Goal: Task Accomplishment & Management: Complete application form

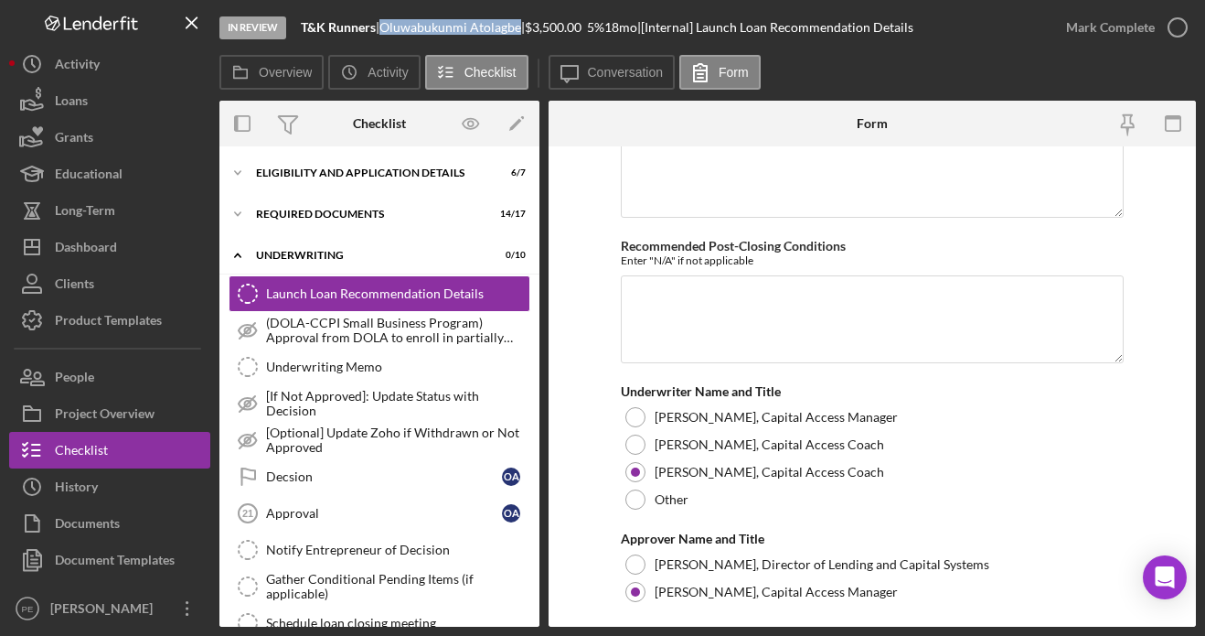
scroll to position [44, 0]
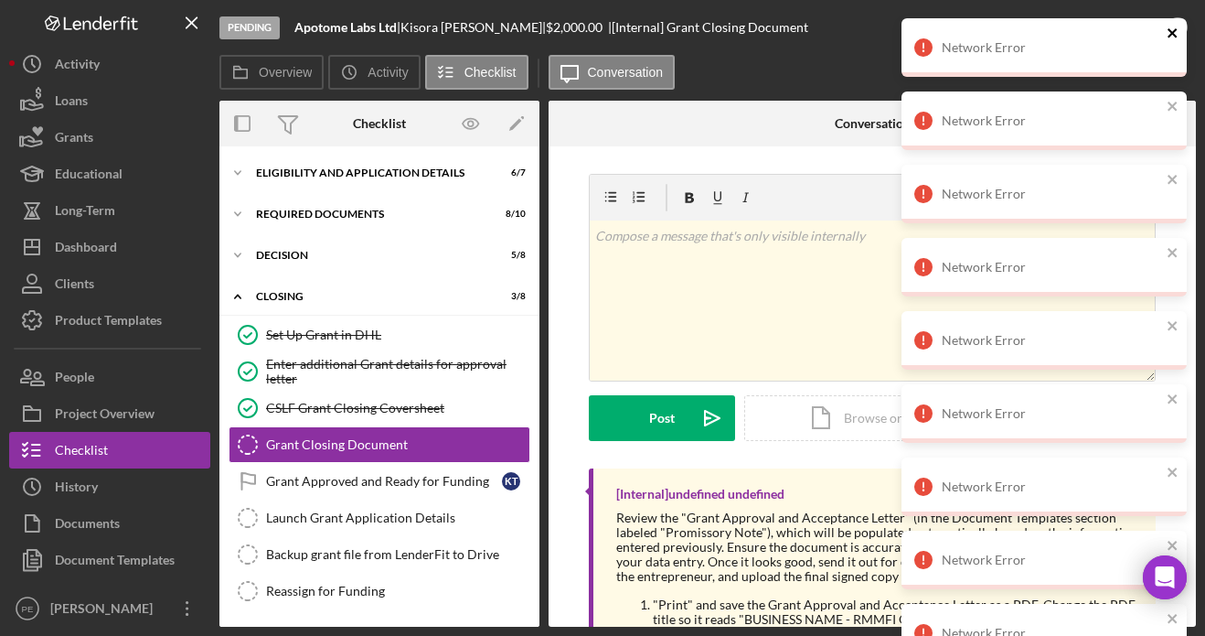
click at [1172, 37] on icon "close" at bounding box center [1173, 33] width 13 height 15
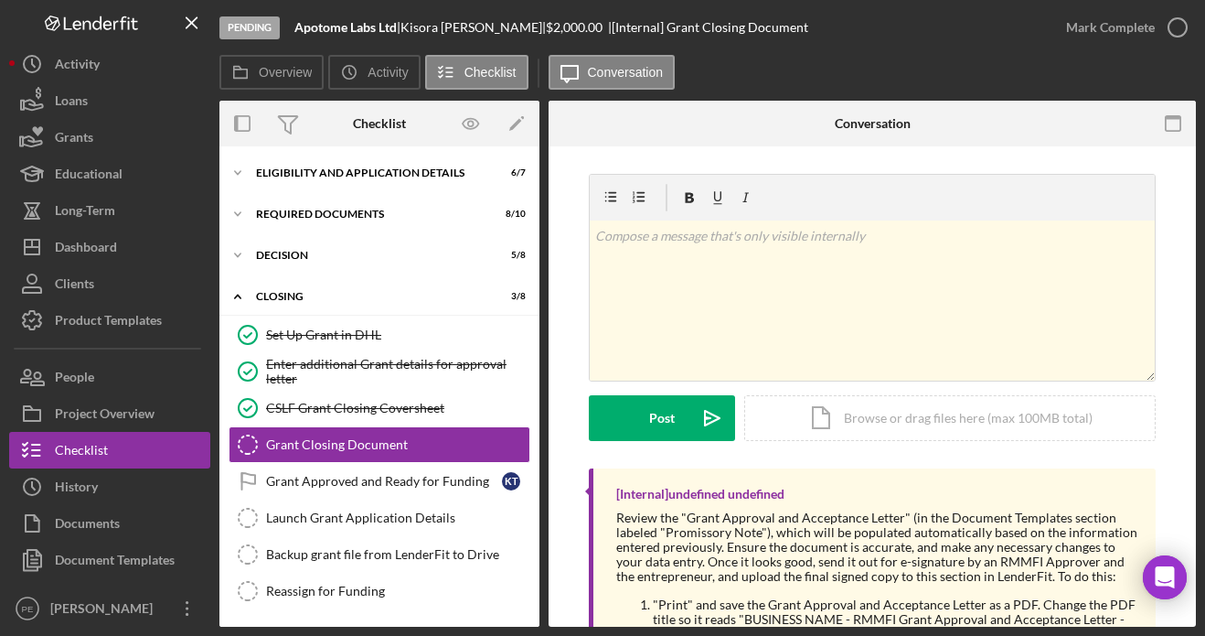
scroll to position [59, 0]
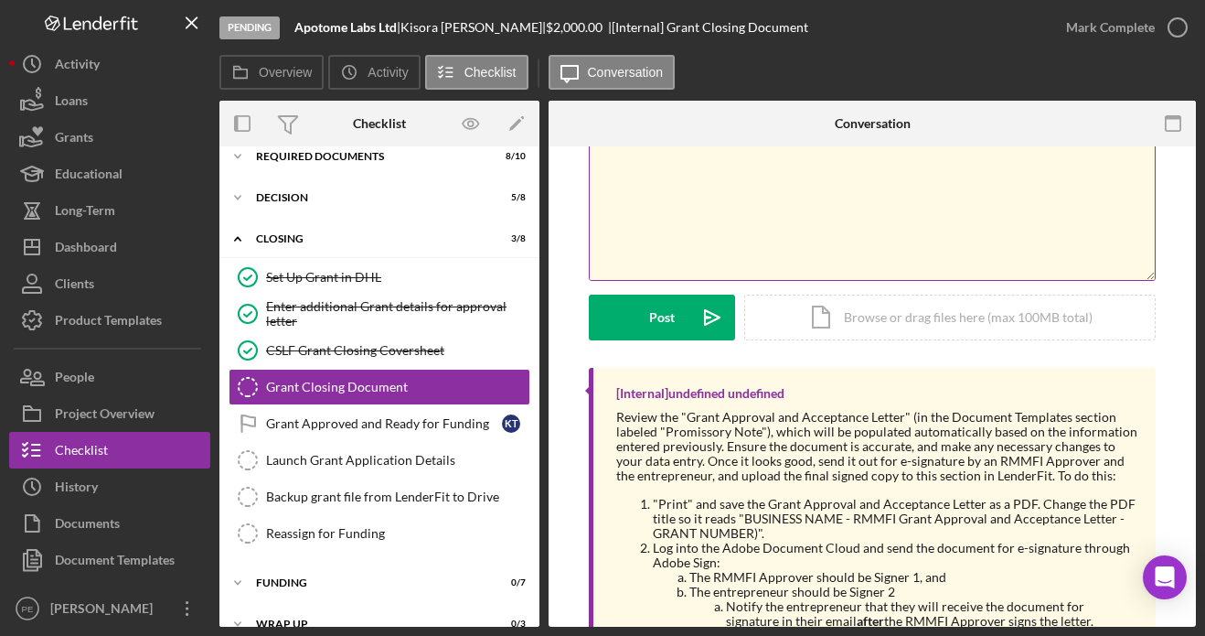
scroll to position [138, 0]
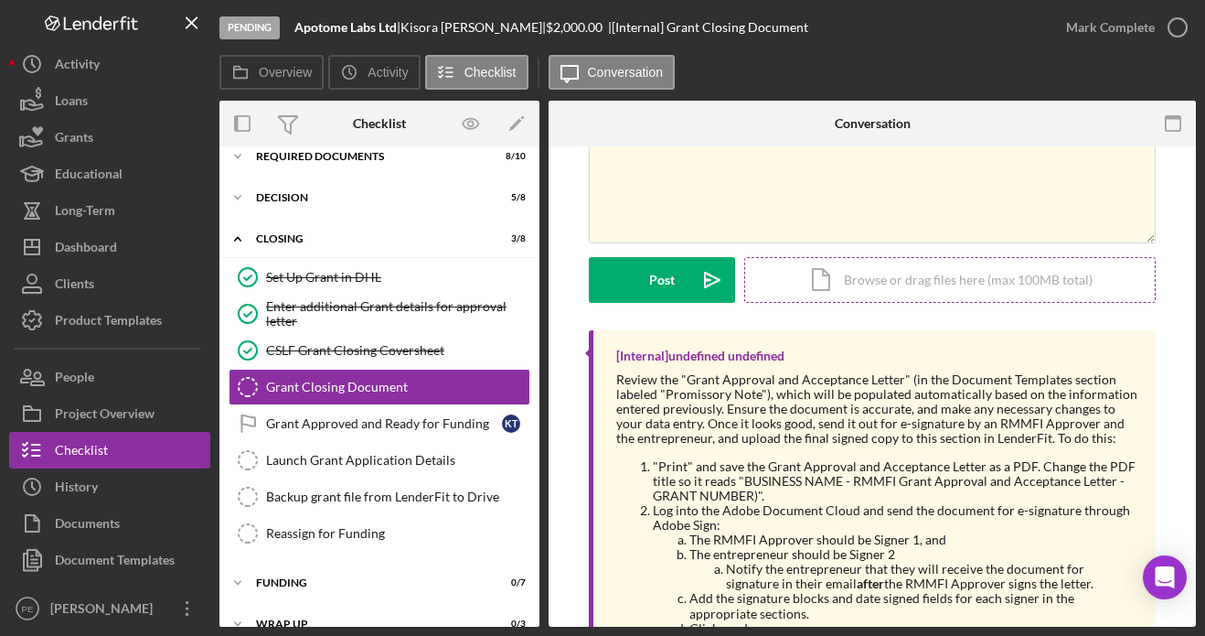
click at [821, 292] on div "Icon/Document Browse or drag files here (max 100MB total) Tap to choose files o…" at bounding box center [950, 280] width 412 height 46
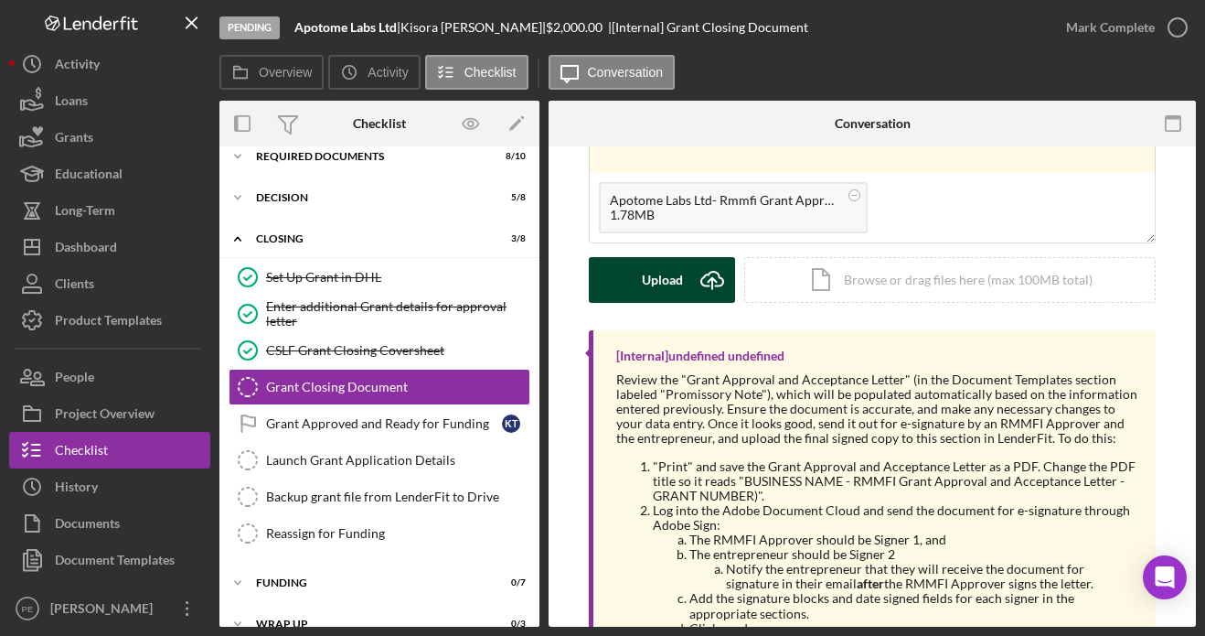
click at [653, 283] on div "Upload" at bounding box center [662, 280] width 41 height 46
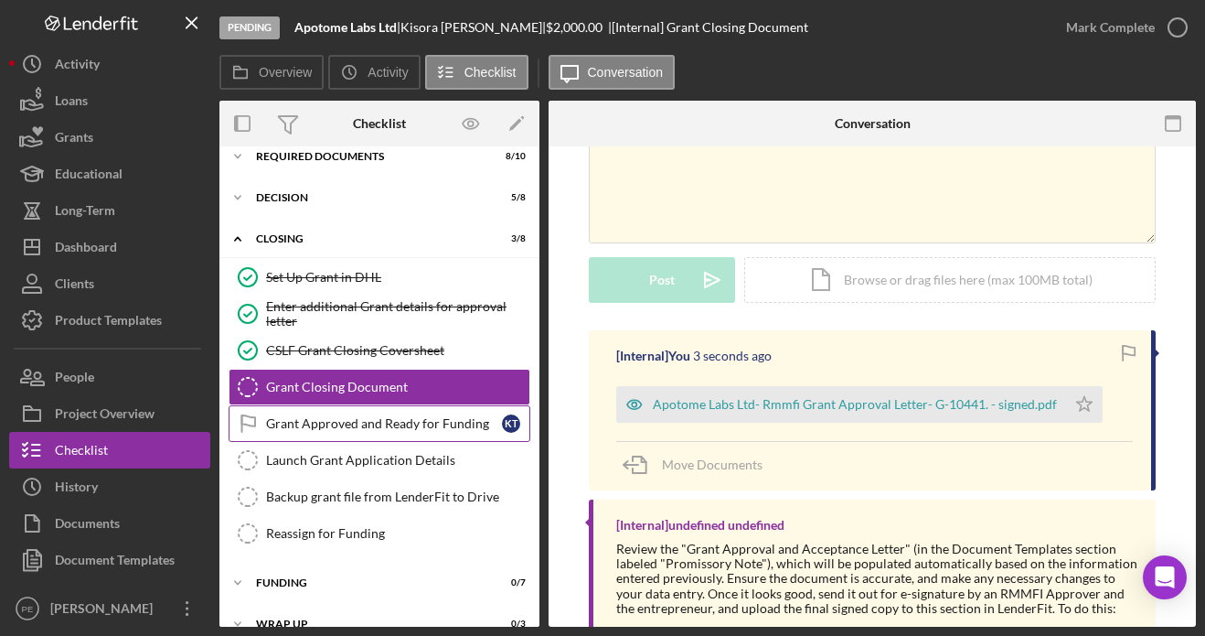
scroll to position [0, 0]
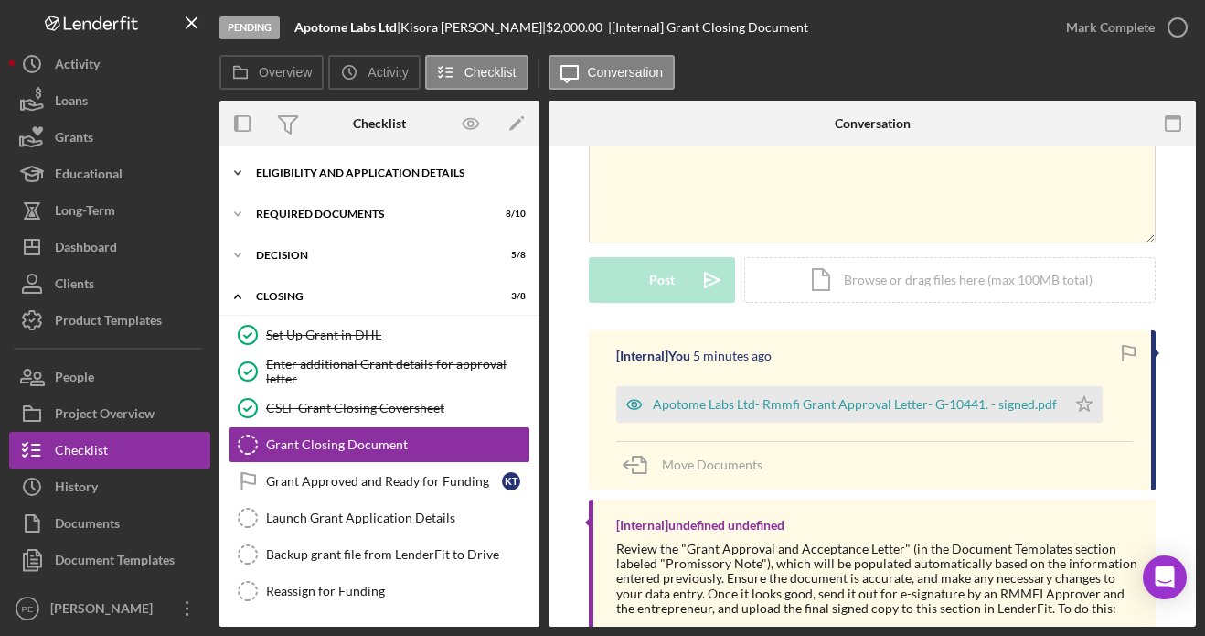
click at [269, 180] on div "Icon/Expander Eligibility and Application Details 6 / 7" at bounding box center [379, 173] width 320 height 37
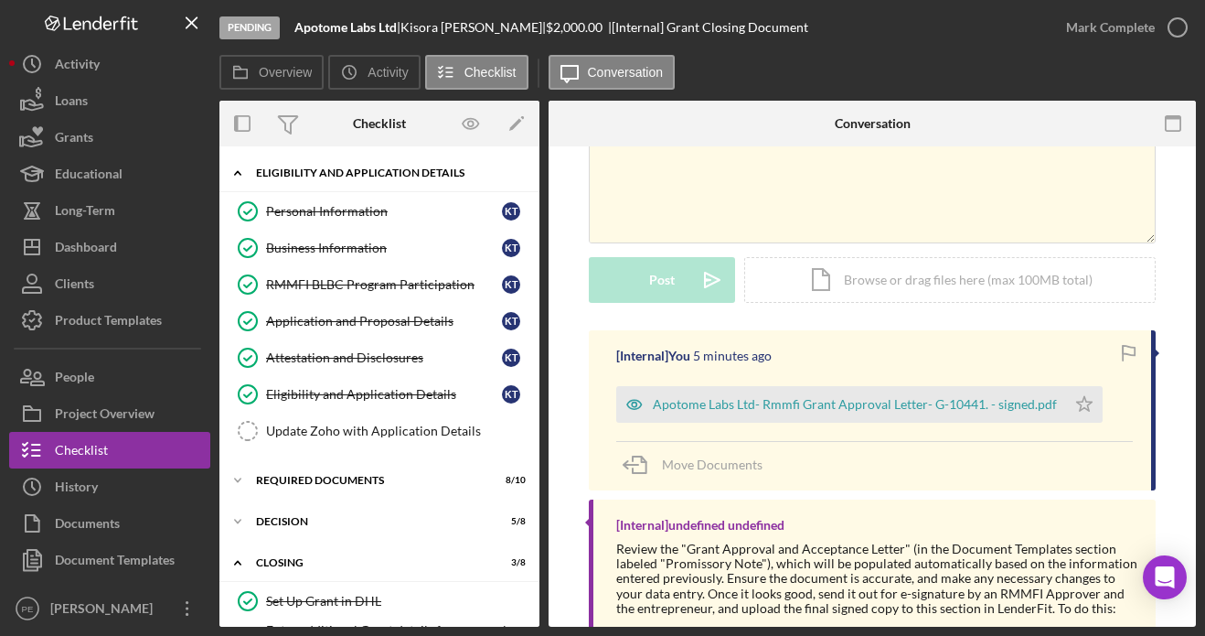
click at [269, 180] on div "Icon/Expander Eligibility and Application Details 6 / 7" at bounding box center [379, 173] width 320 height 37
click at [241, 172] on icon "Icon/Expander" at bounding box center [237, 173] width 37 height 37
click at [239, 172] on polyline at bounding box center [237, 173] width 5 height 4
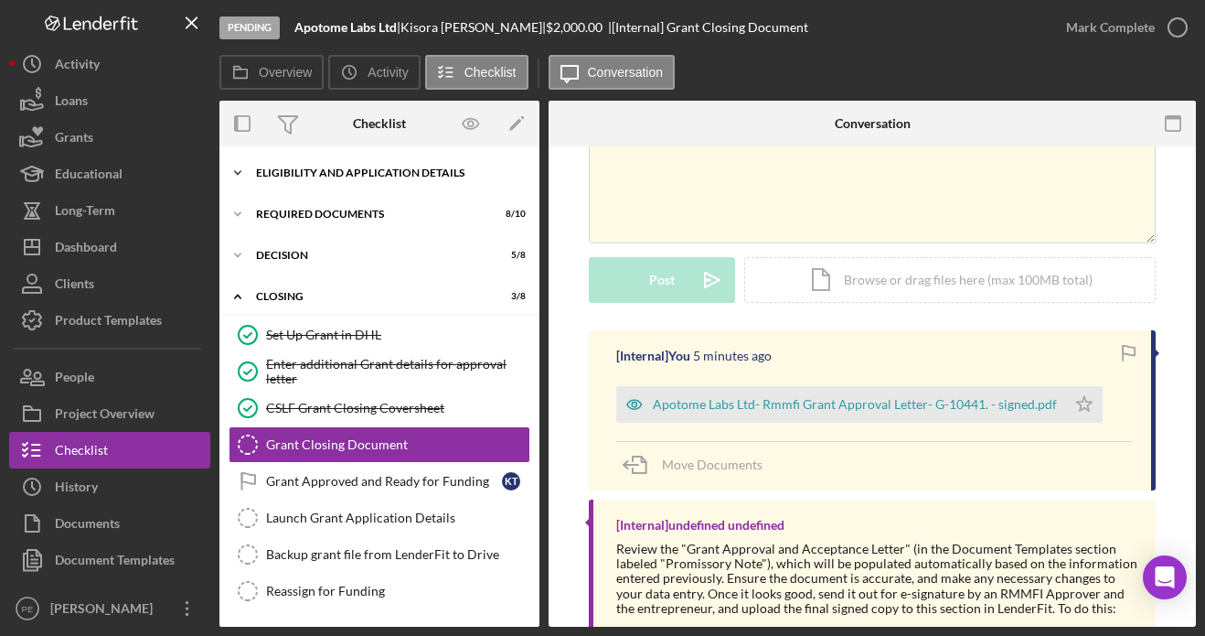
click at [238, 172] on polyline at bounding box center [237, 173] width 5 height 4
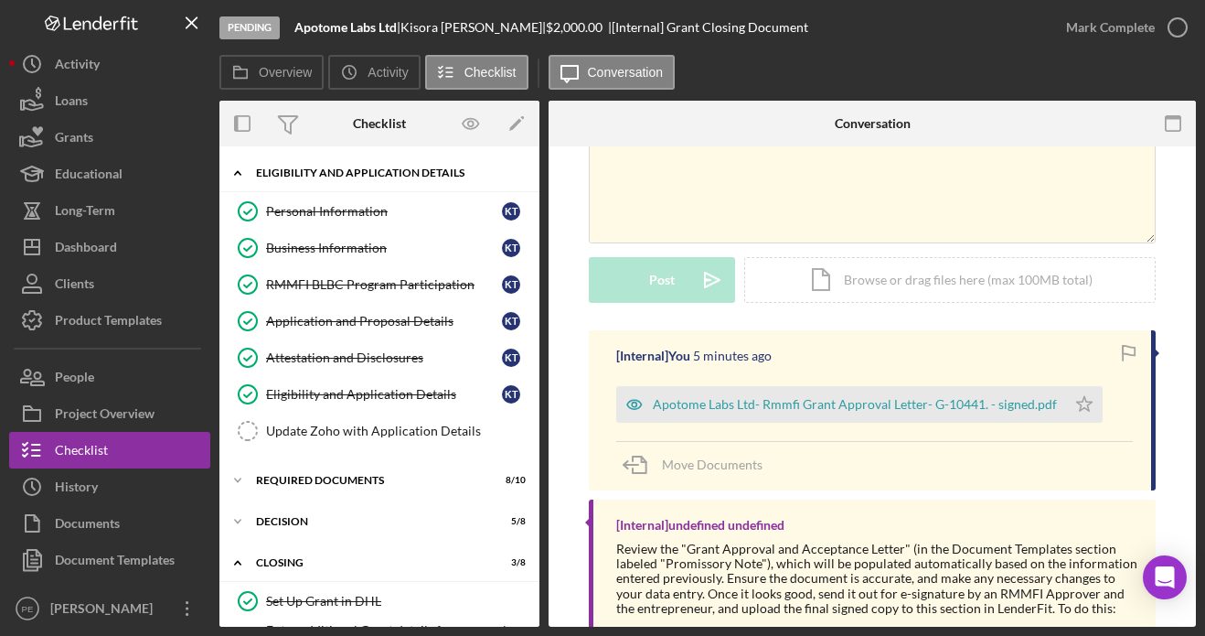
click at [238, 172] on polyline at bounding box center [237, 173] width 5 height 4
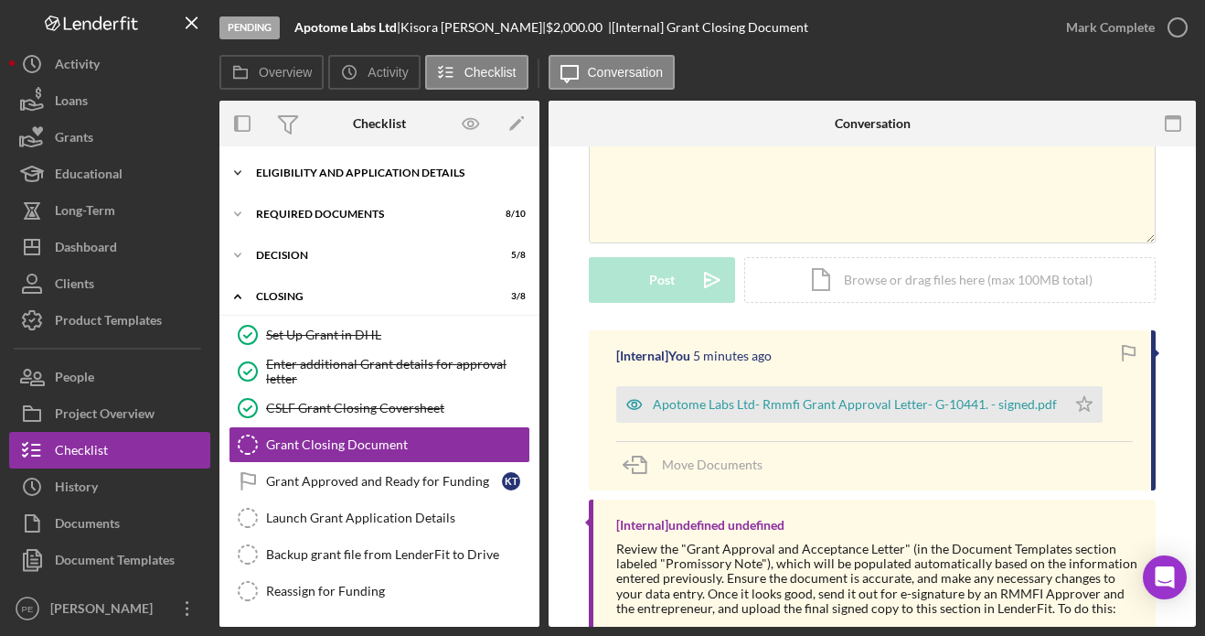
click at [235, 168] on icon "Icon/Expander" at bounding box center [237, 173] width 37 height 37
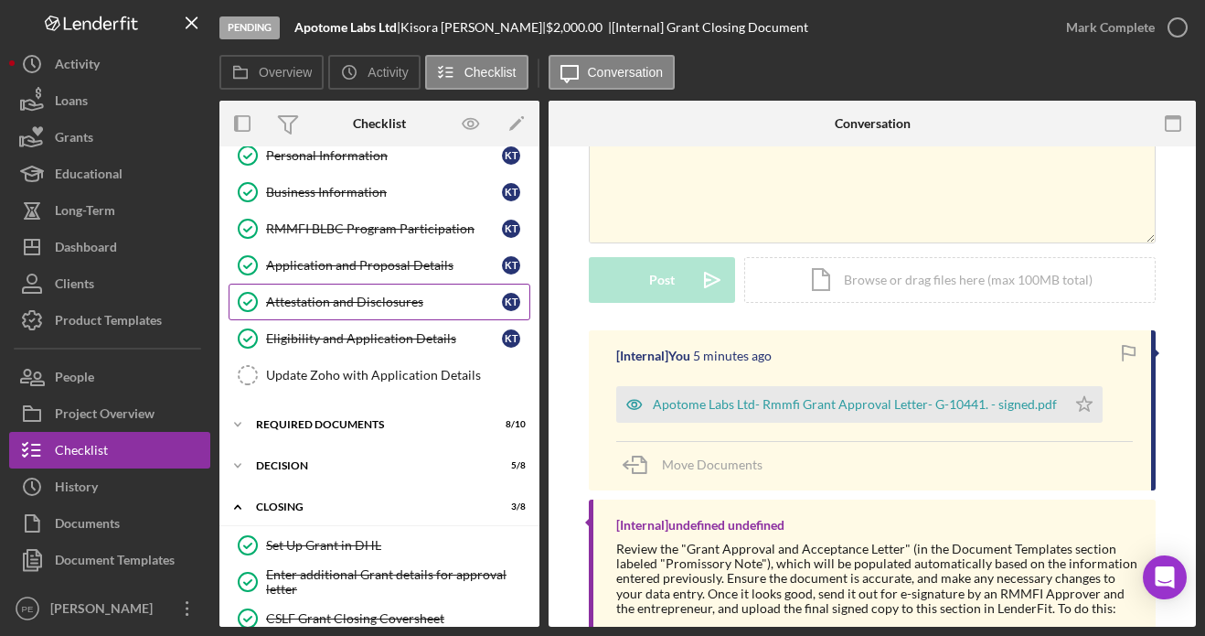
scroll to position [57, 0]
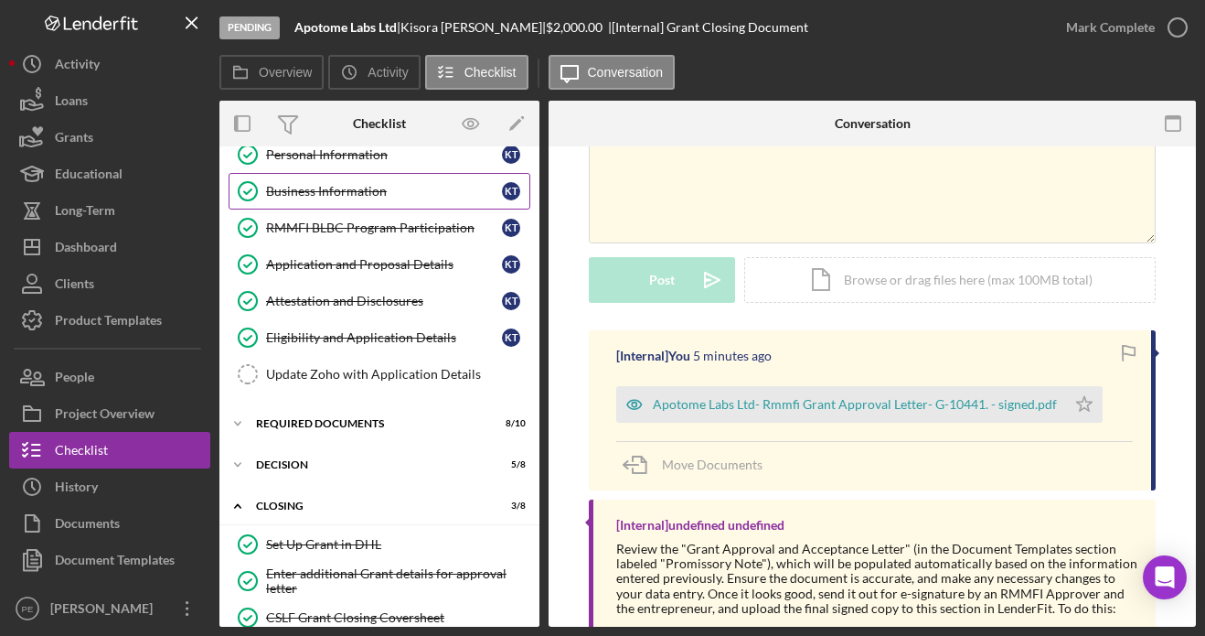
click at [304, 192] on div "Business Information" at bounding box center [384, 191] width 236 height 15
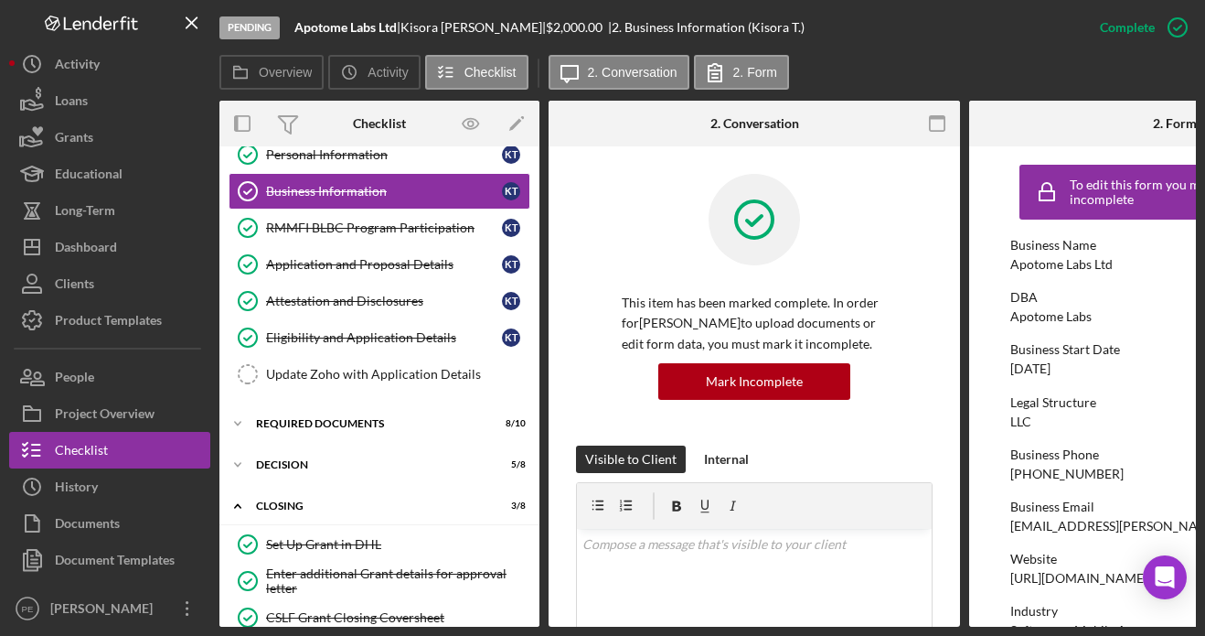
scroll to position [1, 0]
click at [935, 121] on icon "button" at bounding box center [937, 123] width 41 height 41
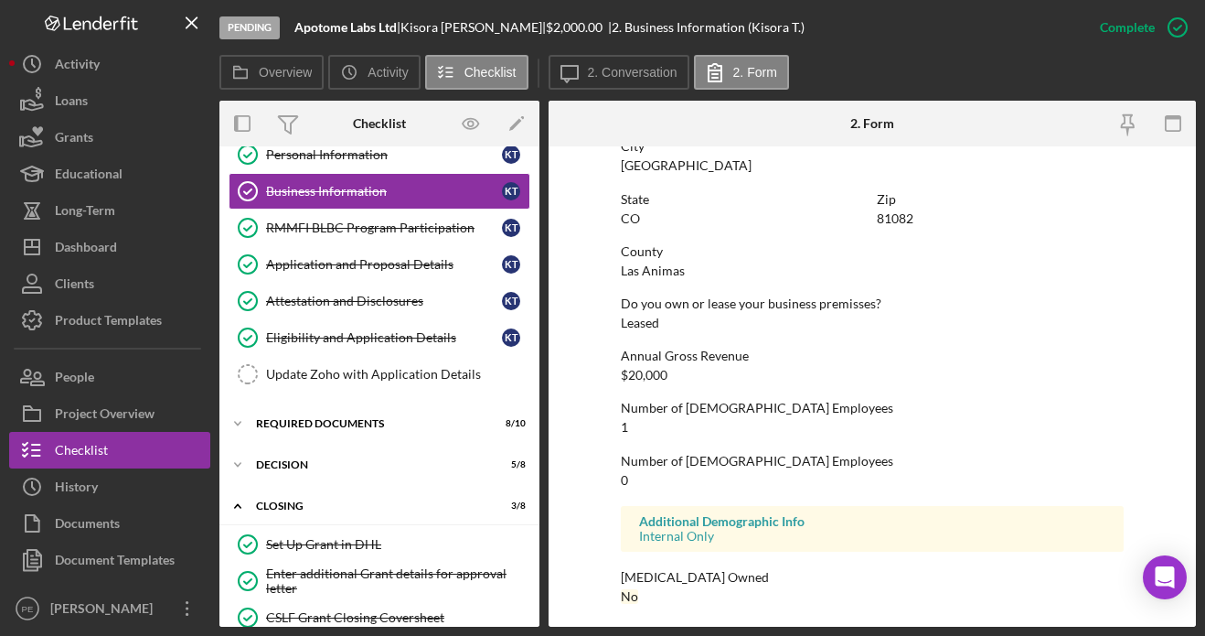
scroll to position [1108, 0]
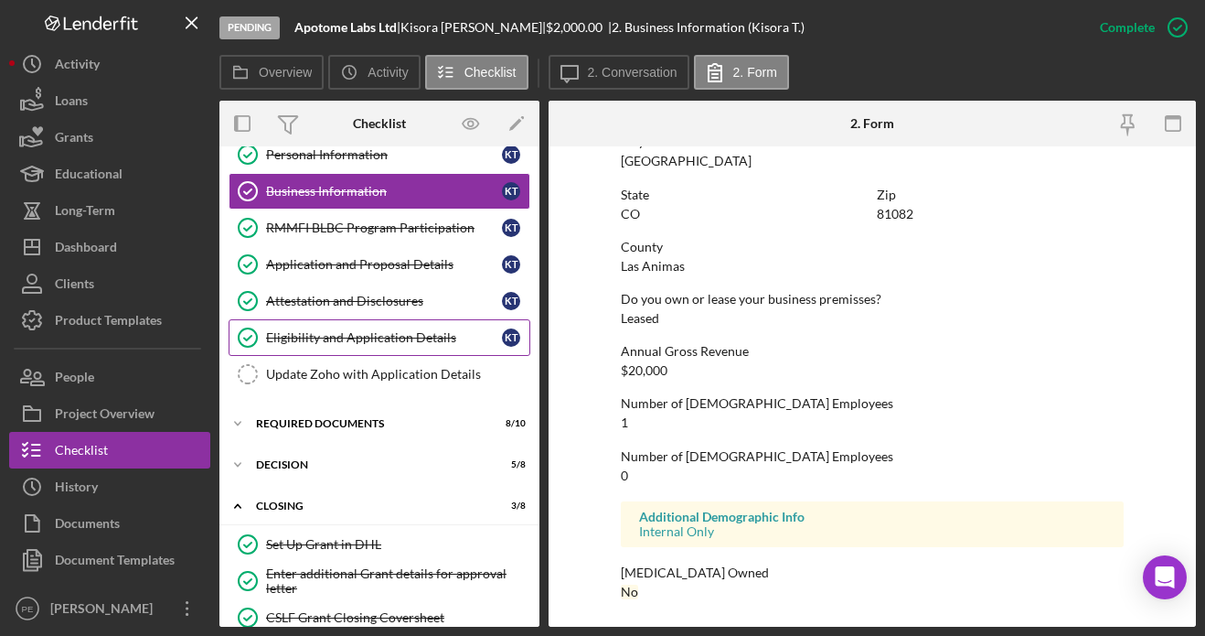
click at [336, 333] on div "Eligibility and Application Details" at bounding box center [384, 337] width 236 height 15
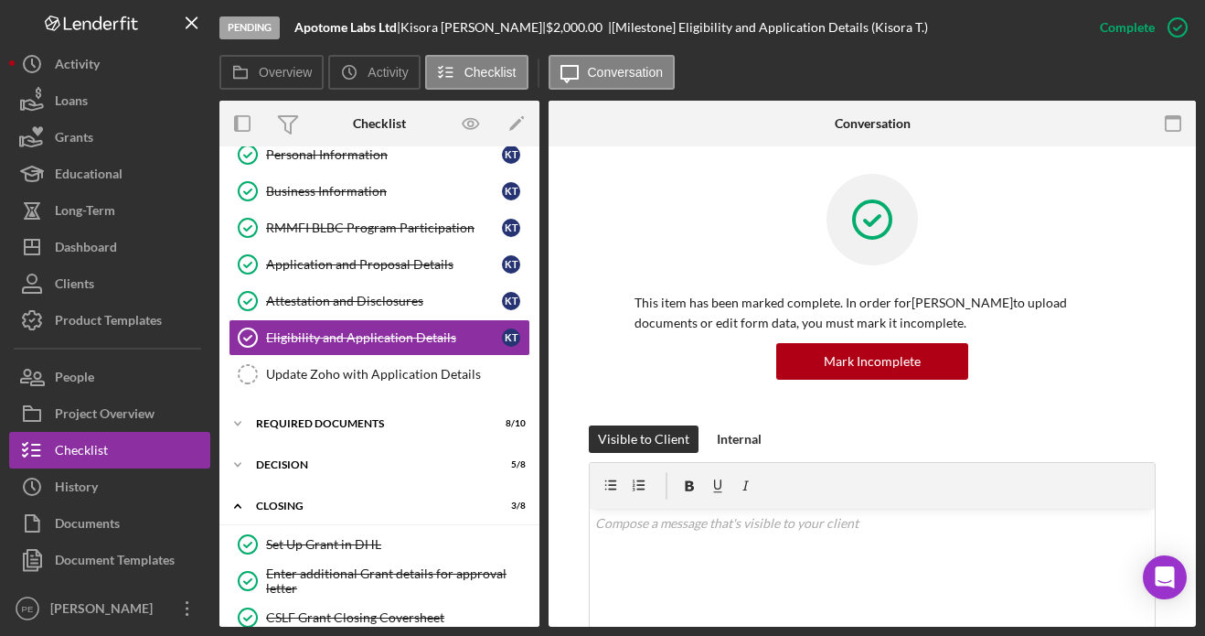
scroll to position [517, 0]
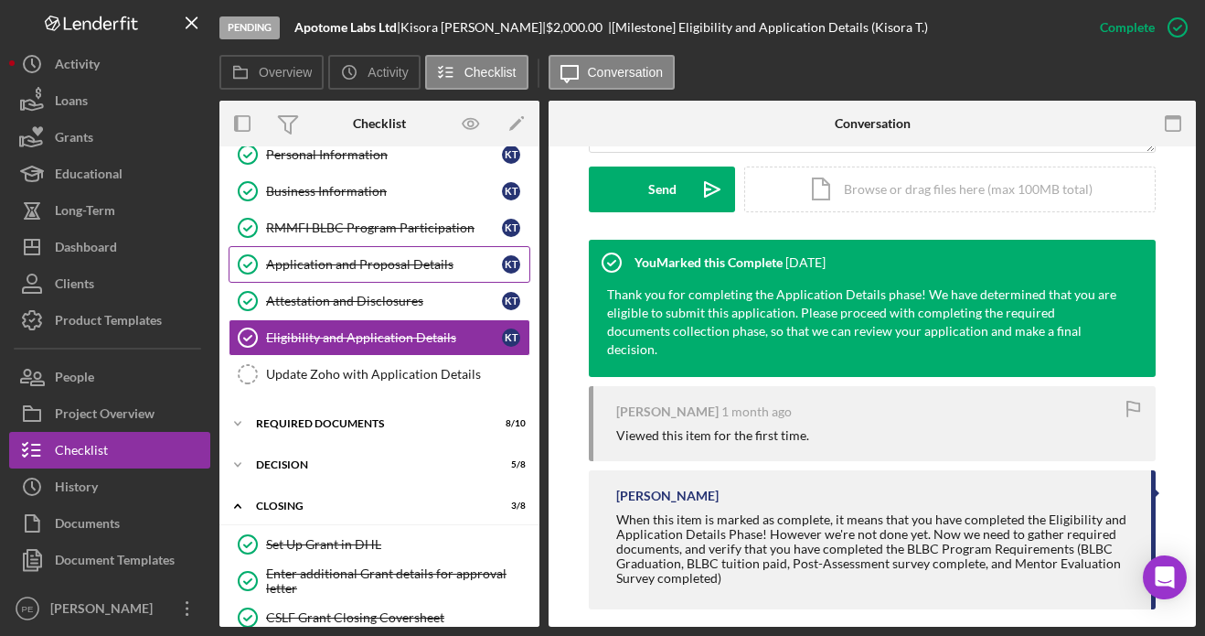
click at [336, 257] on div "Application and Proposal Details" at bounding box center [384, 264] width 236 height 15
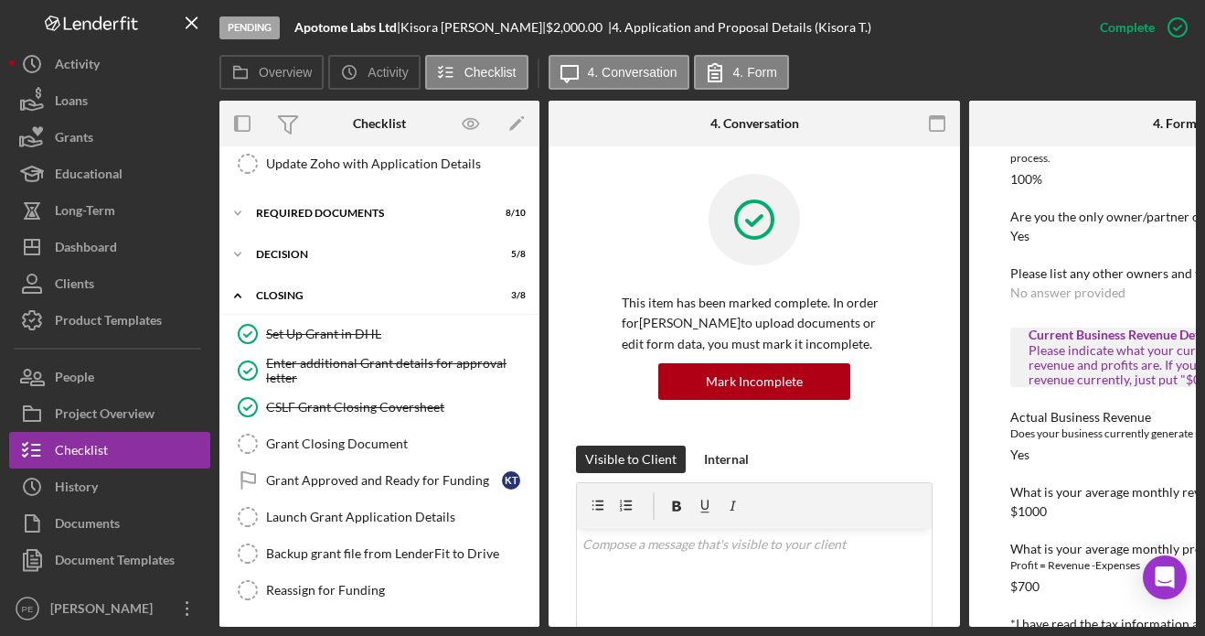
scroll to position [279, 0]
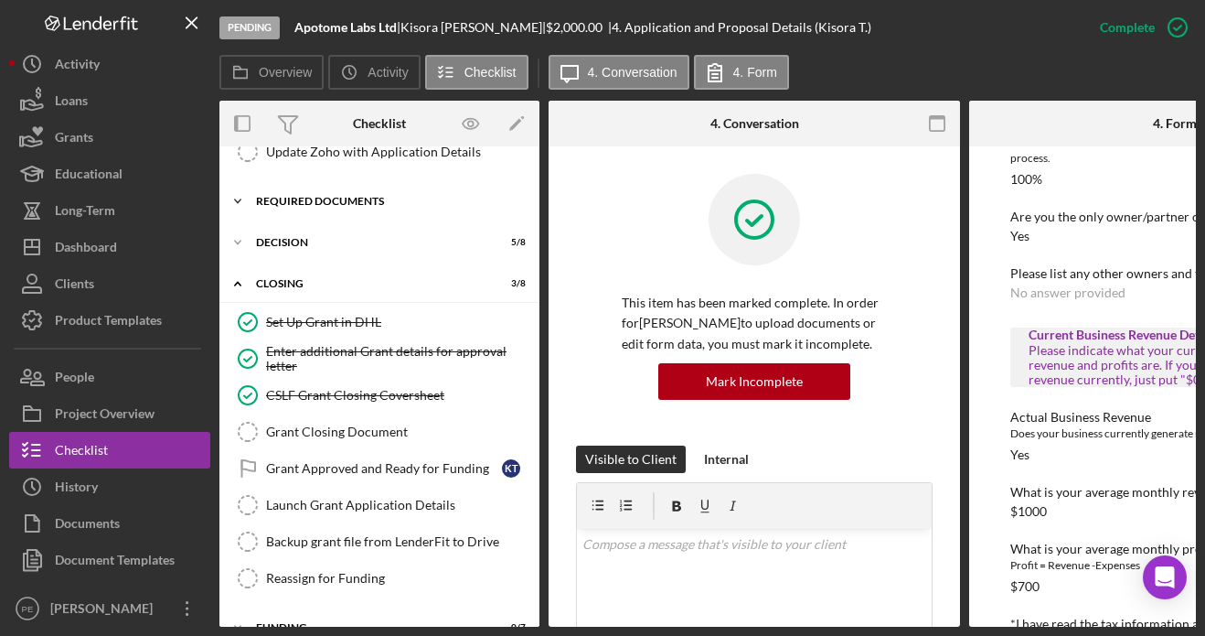
click at [304, 198] on div "Required Documents" at bounding box center [386, 201] width 261 height 11
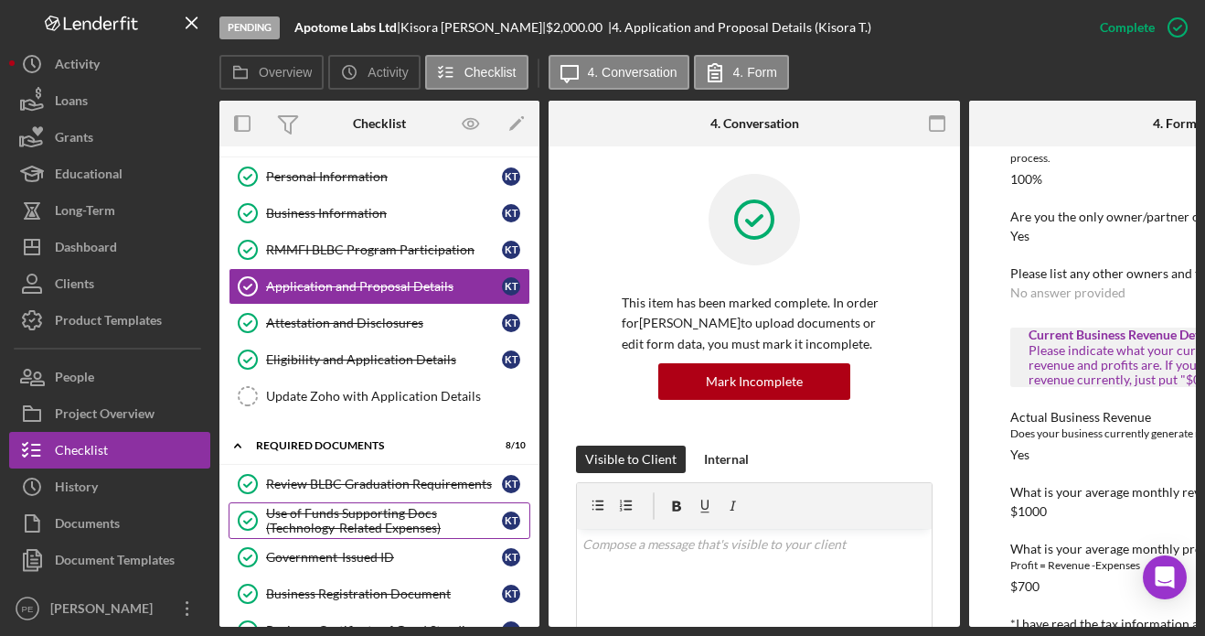
scroll to position [23, 0]
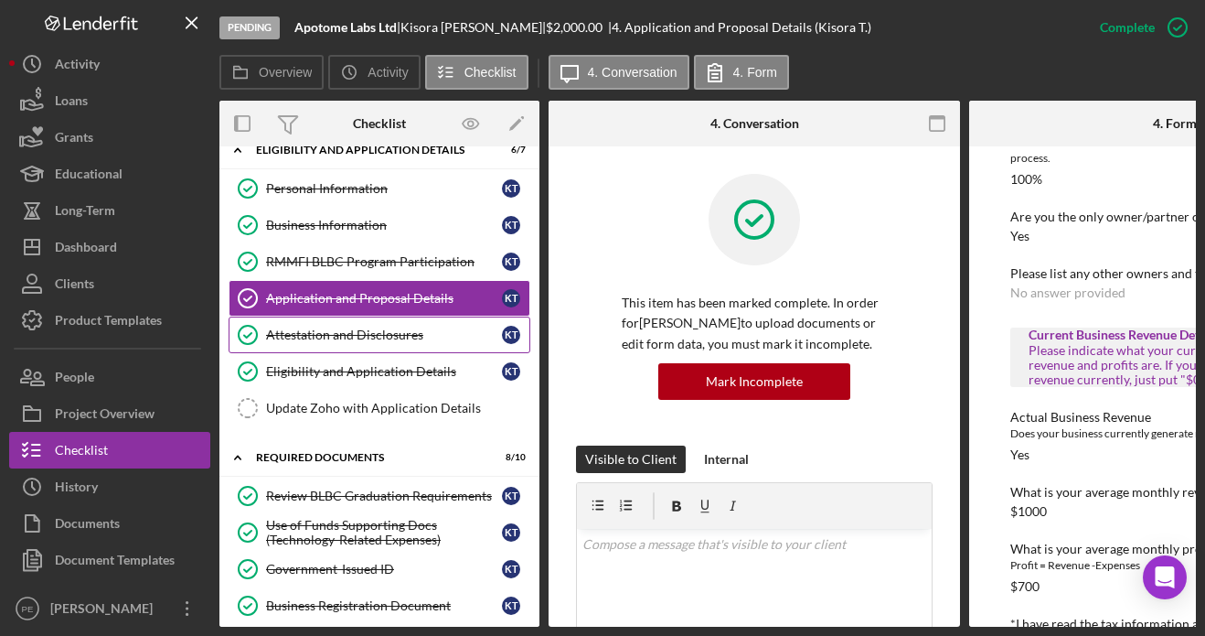
click at [345, 330] on div "Attestation and Disclosures" at bounding box center [384, 334] width 236 height 15
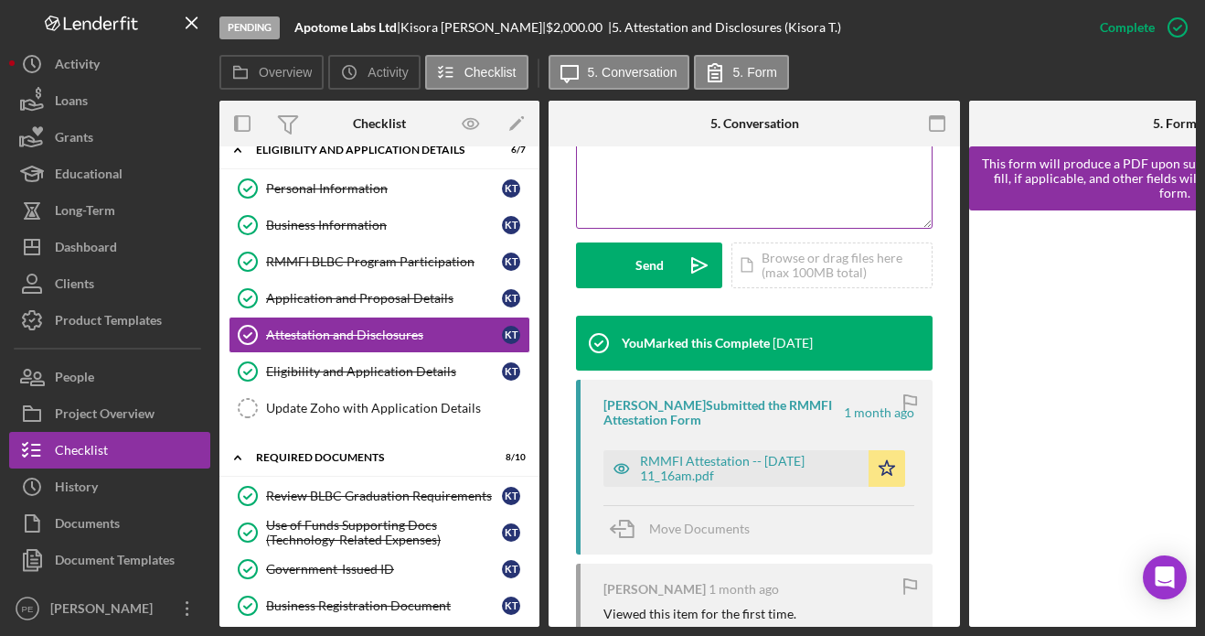
scroll to position [572, 0]
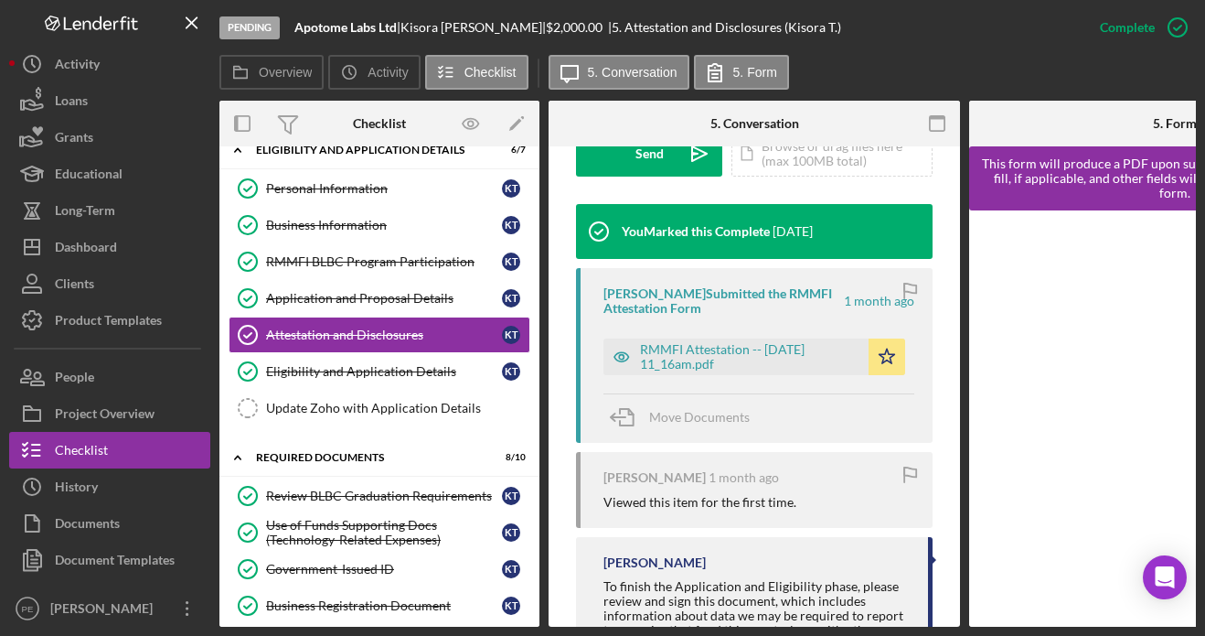
click at [738, 337] on div "RMMFI Attestation -- 2025-07-27 11_16am.pdf Icon/Star" at bounding box center [759, 352] width 311 height 46
click at [711, 356] on div "RMMFI Attestation -- 2025-07-27 11_16am.pdf" at bounding box center [749, 356] width 219 height 29
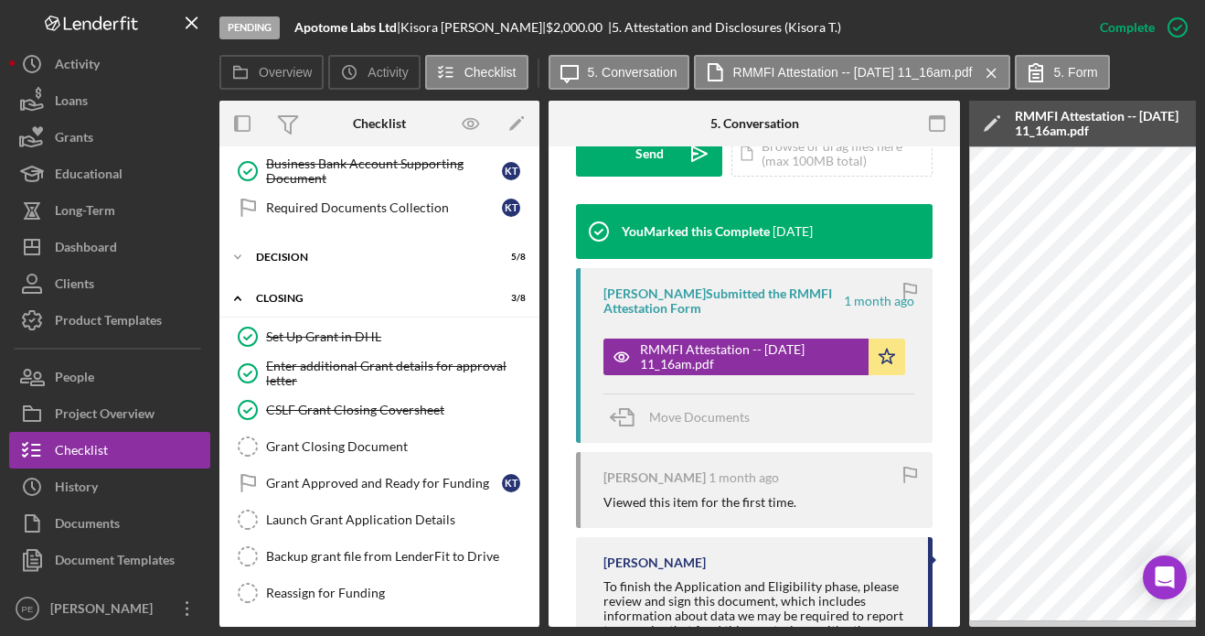
scroll to position [731, 0]
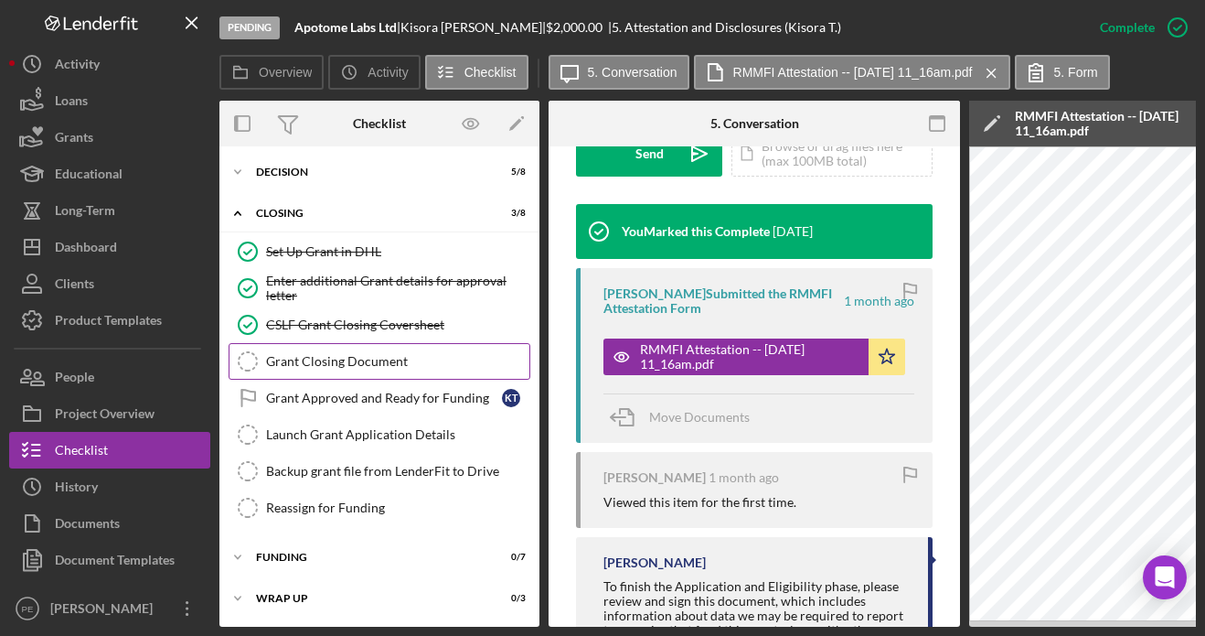
click at [297, 354] on div "Grant Closing Document" at bounding box center [397, 361] width 263 height 15
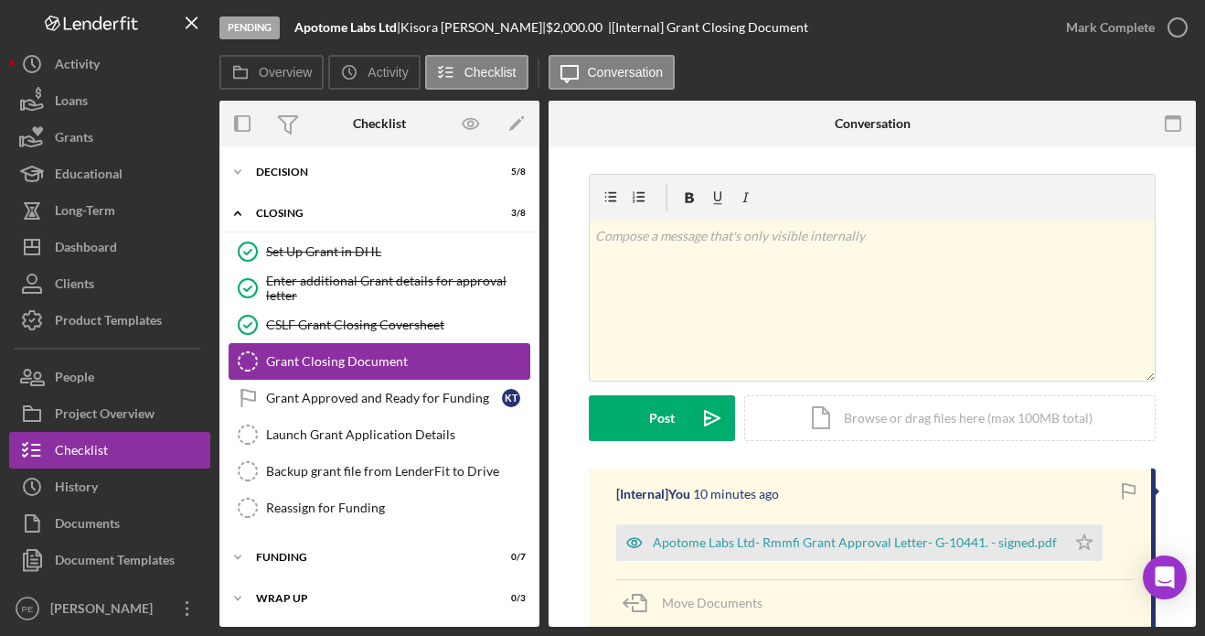
scroll to position [725, 0]
click at [1074, 548] on icon "Icon/Star" at bounding box center [1084, 542] width 37 height 37
click at [357, 367] on div "Grant Closing Document" at bounding box center [397, 361] width 263 height 15
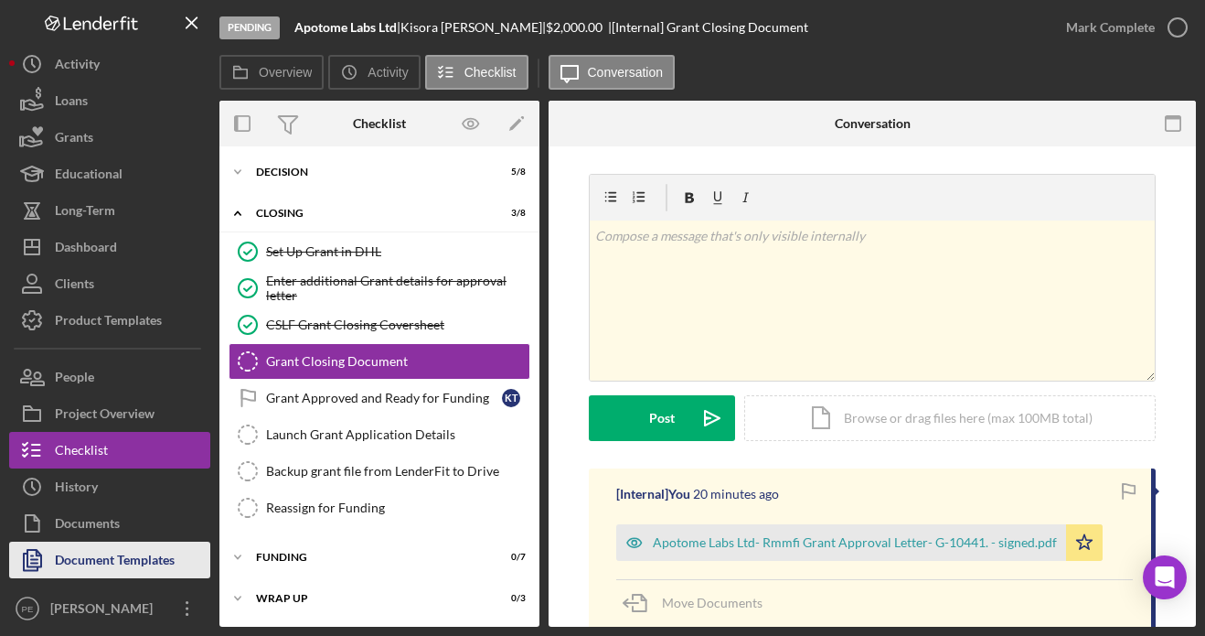
click at [80, 556] on div "Document Templates" at bounding box center [115, 561] width 120 height 41
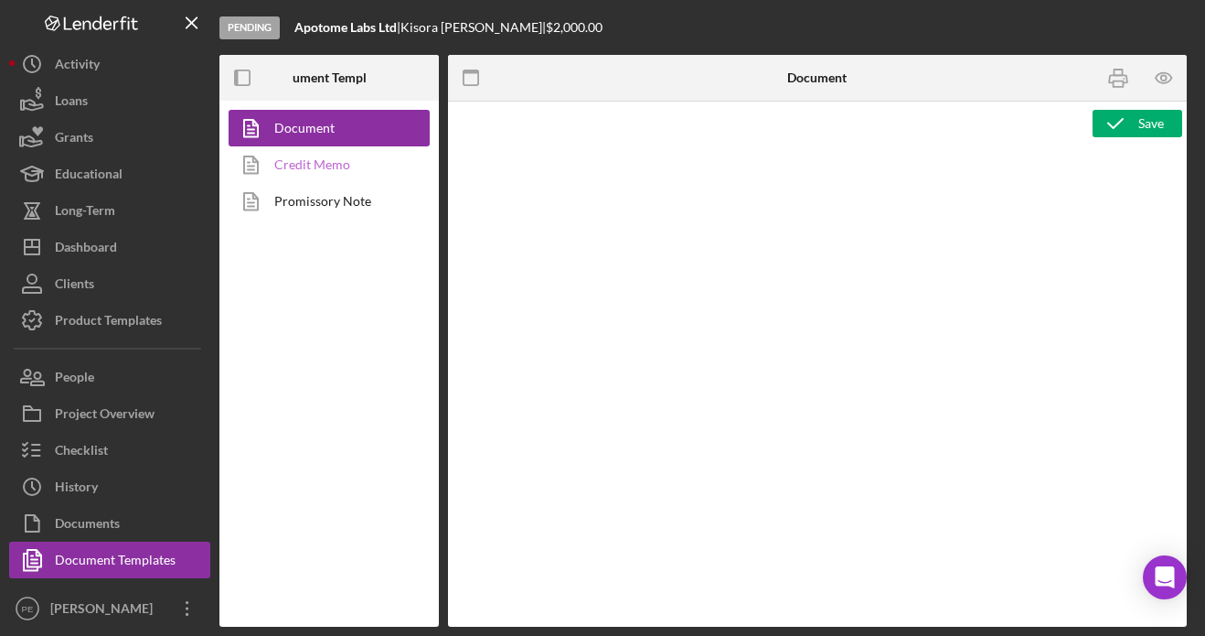
type textarea "<h1 style="text-align: center;">Grant Application Details (CSLF Rural Technolog…"
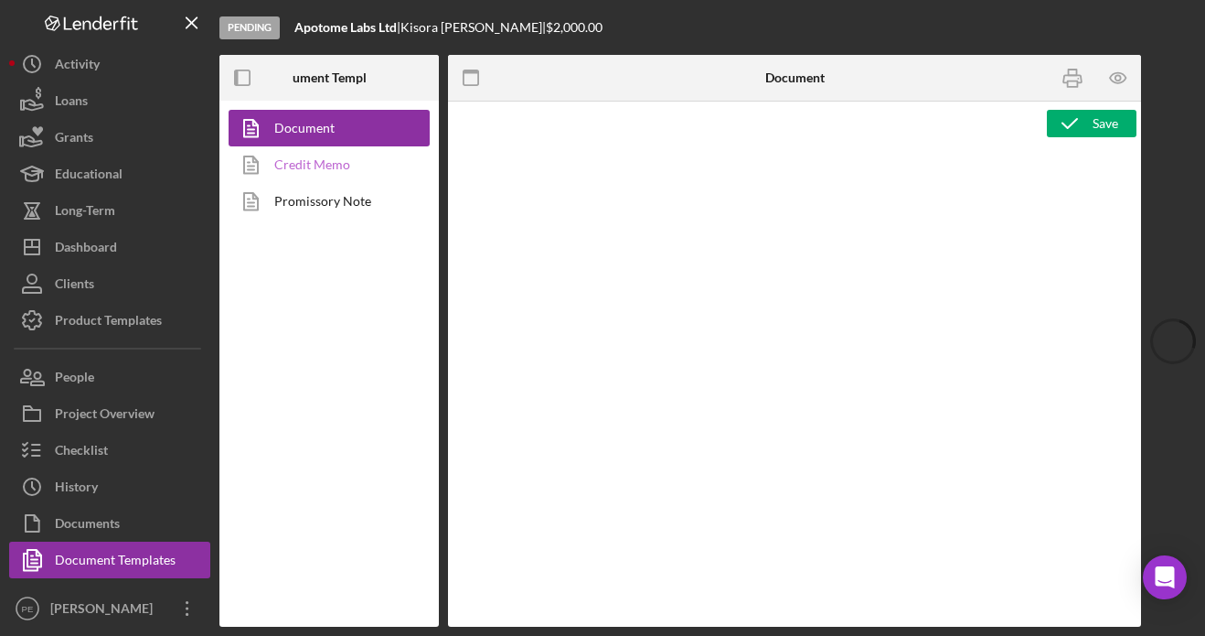
click at [325, 160] on link "Credit Memo" at bounding box center [325, 164] width 192 height 37
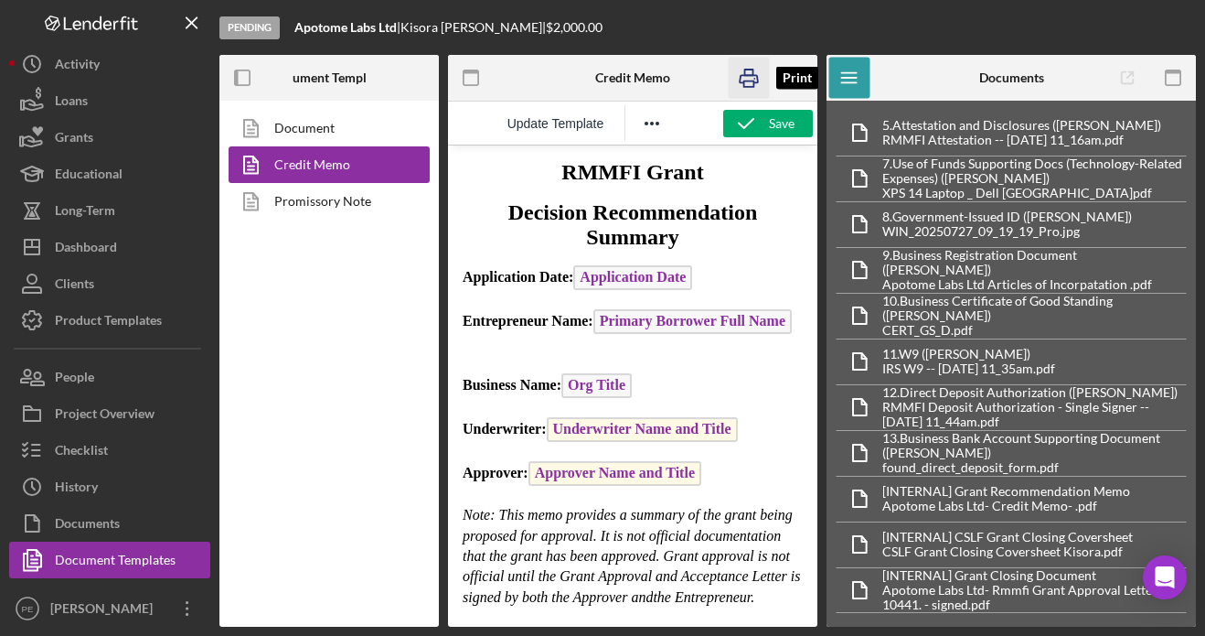
click at [750, 83] on icon "button" at bounding box center [749, 78] width 41 height 41
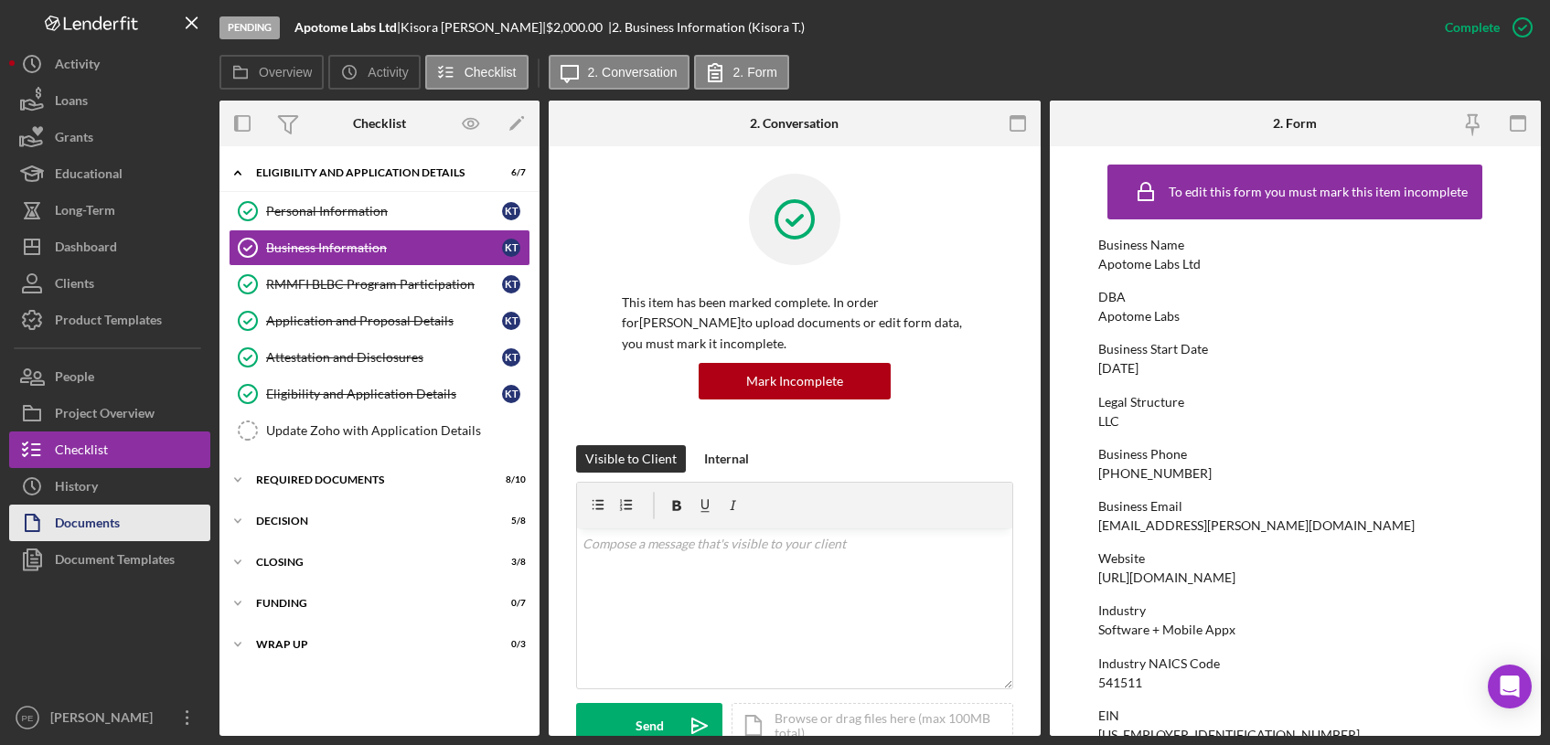
scroll to position [11, 0]
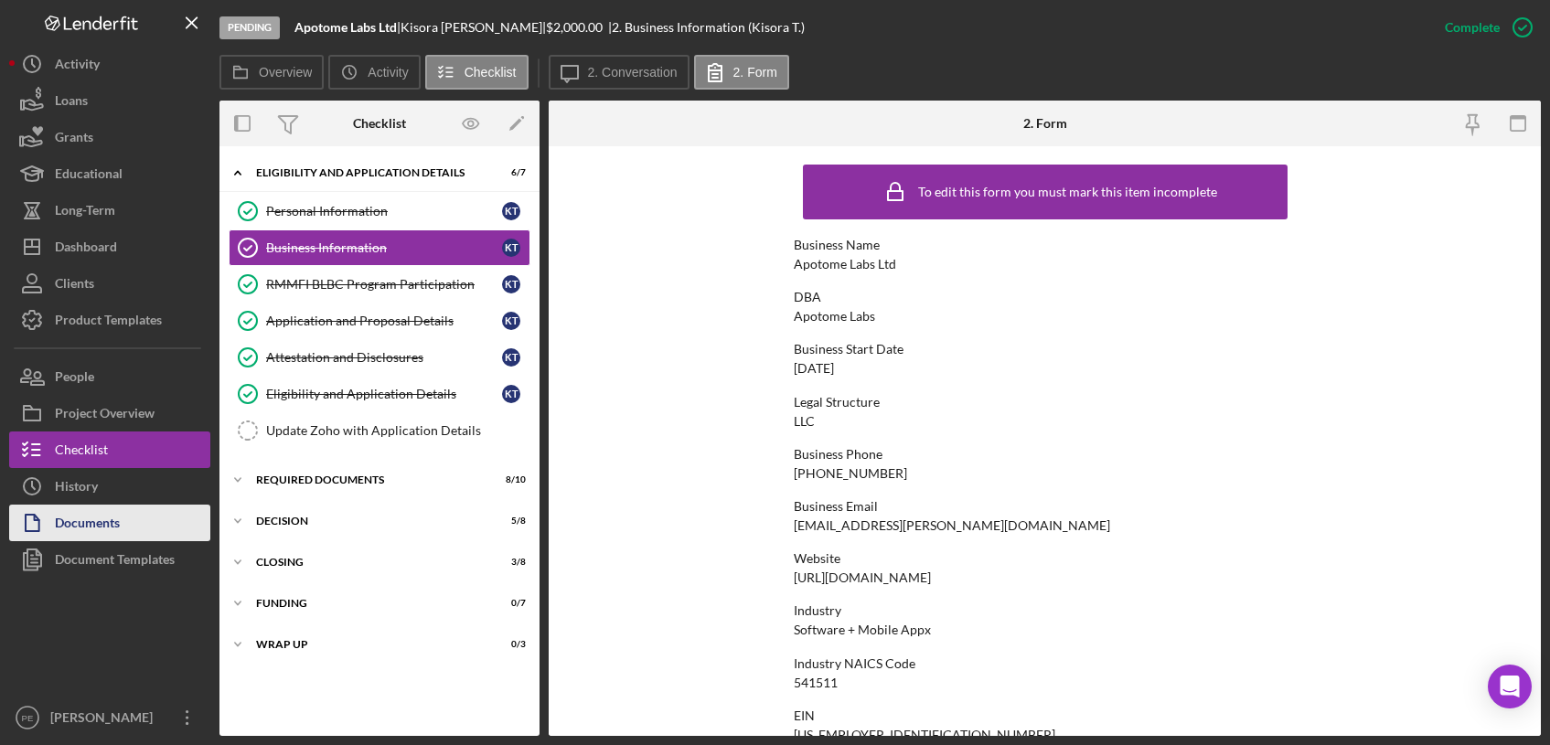
click at [36, 525] on icon "button" at bounding box center [32, 523] width 46 height 46
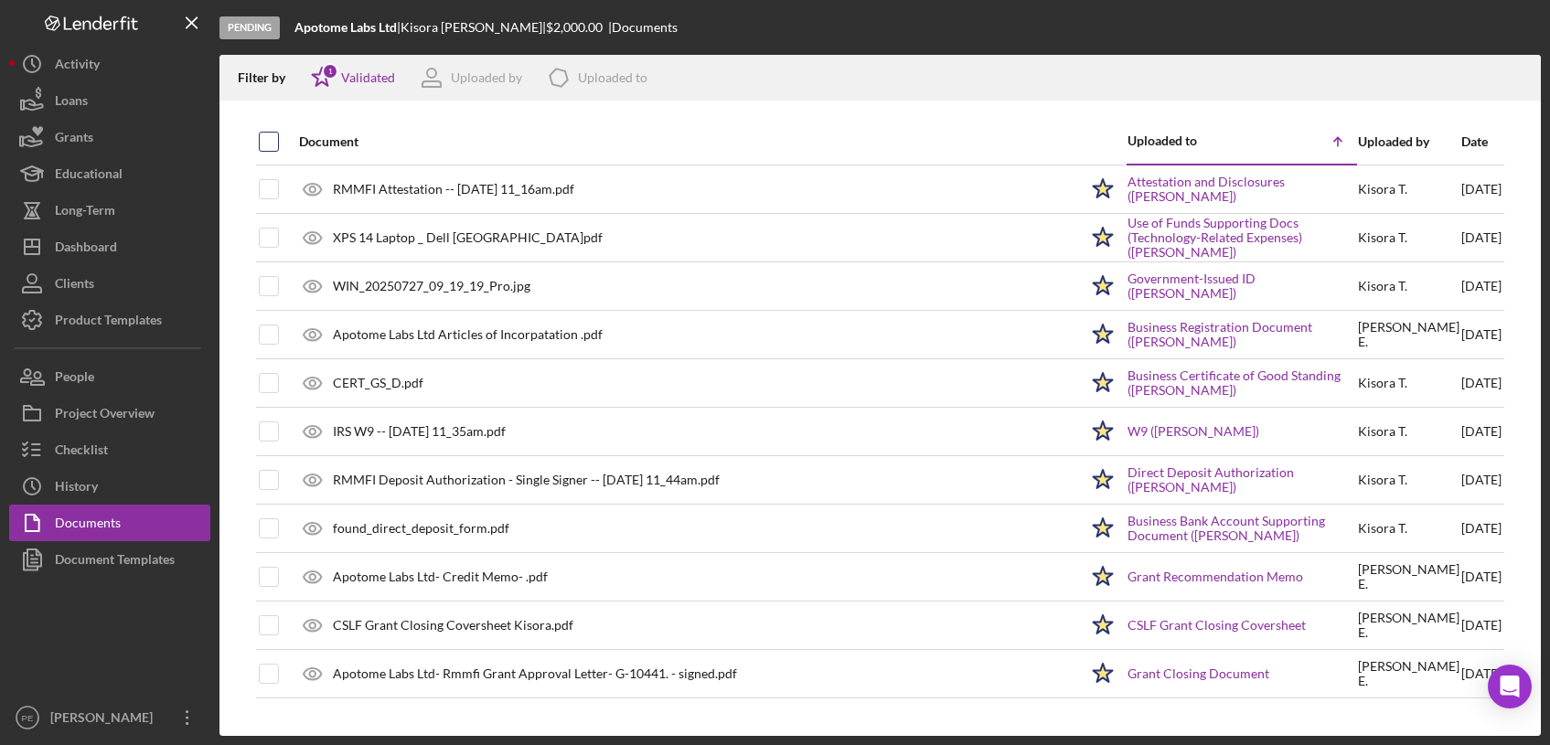
click at [275, 135] on input "checkbox" at bounding box center [269, 142] width 18 height 18
checkbox input "true"
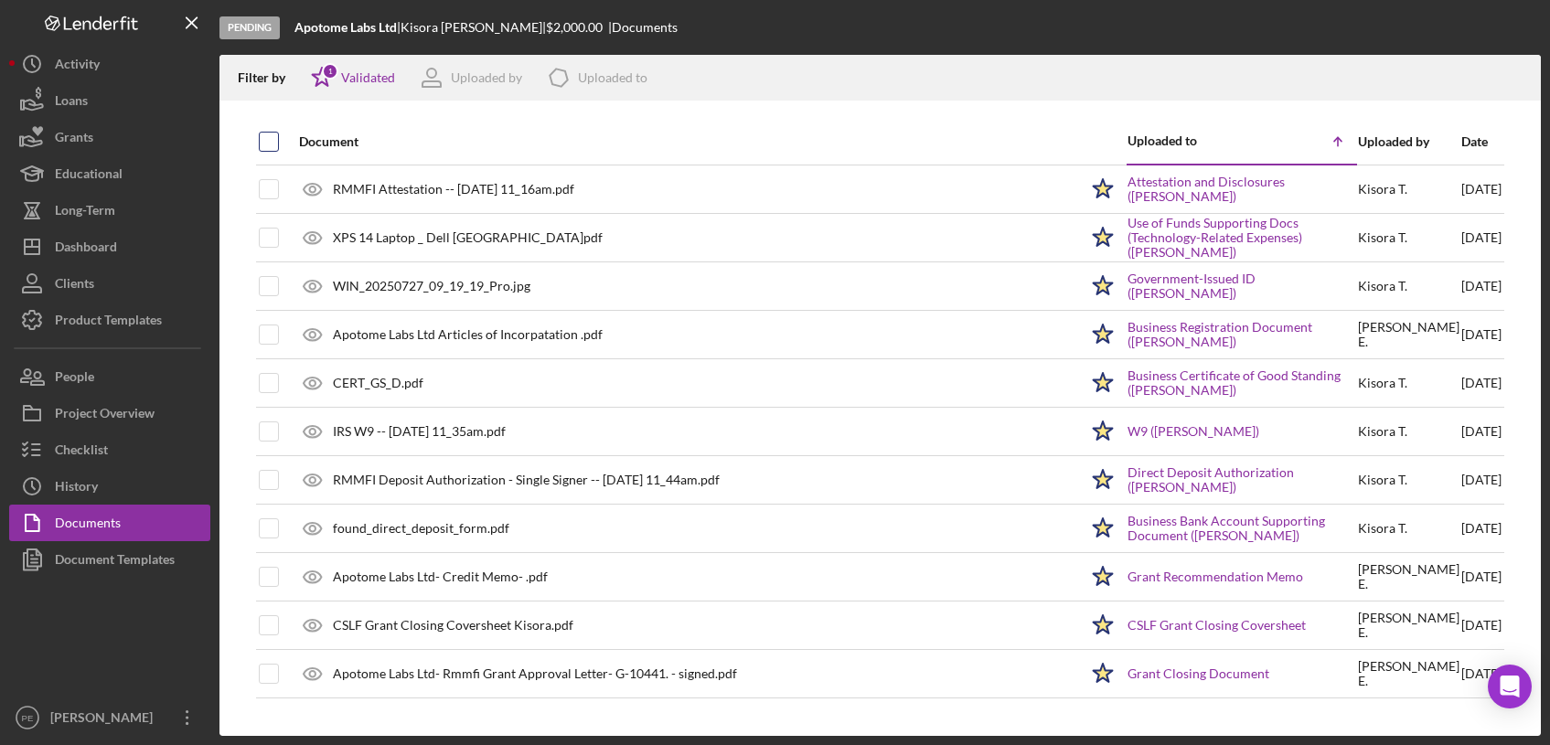
checkbox input "true"
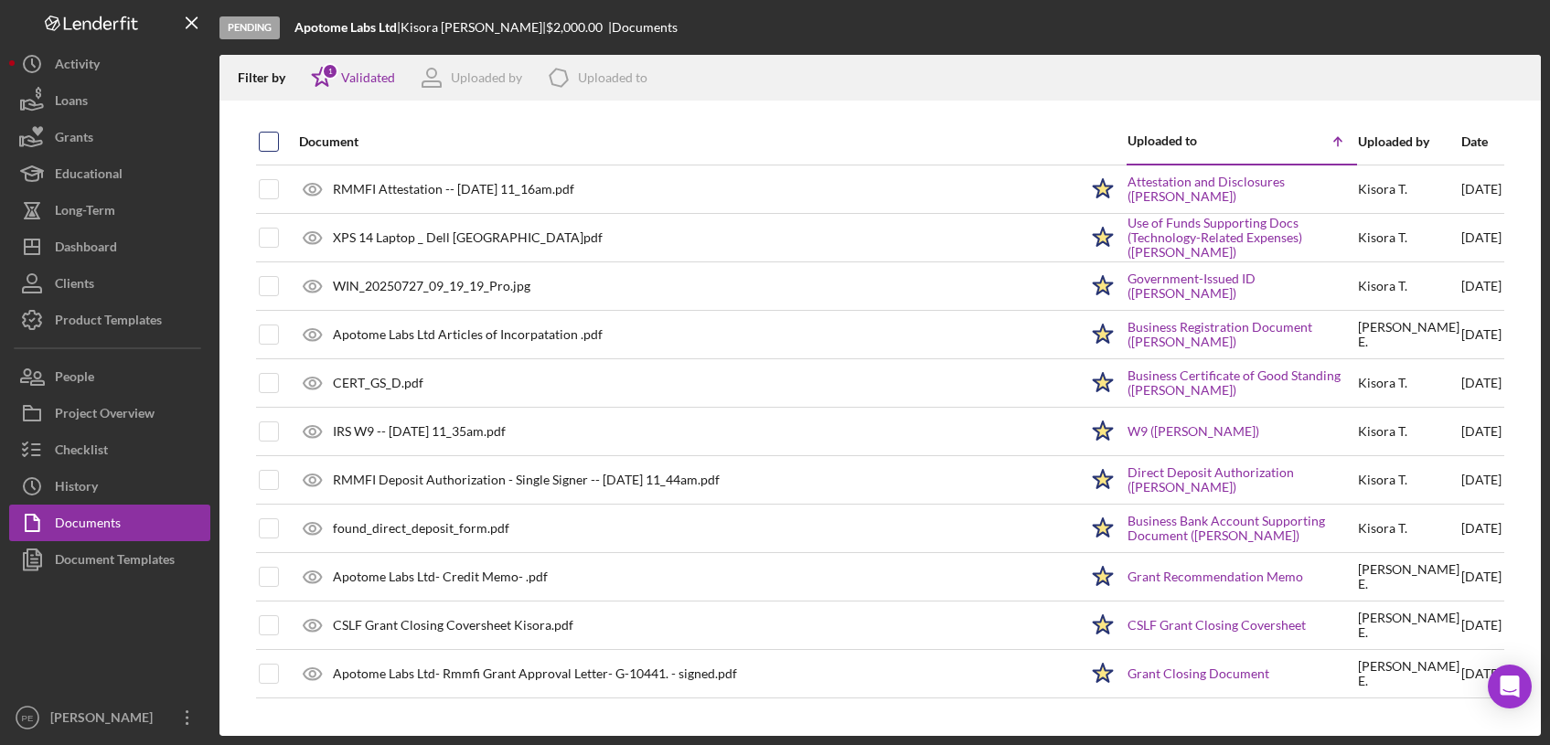
checkbox input "true"
click at [1518, 72] on icon "Icon/Download" at bounding box center [1518, 78] width 41 height 41
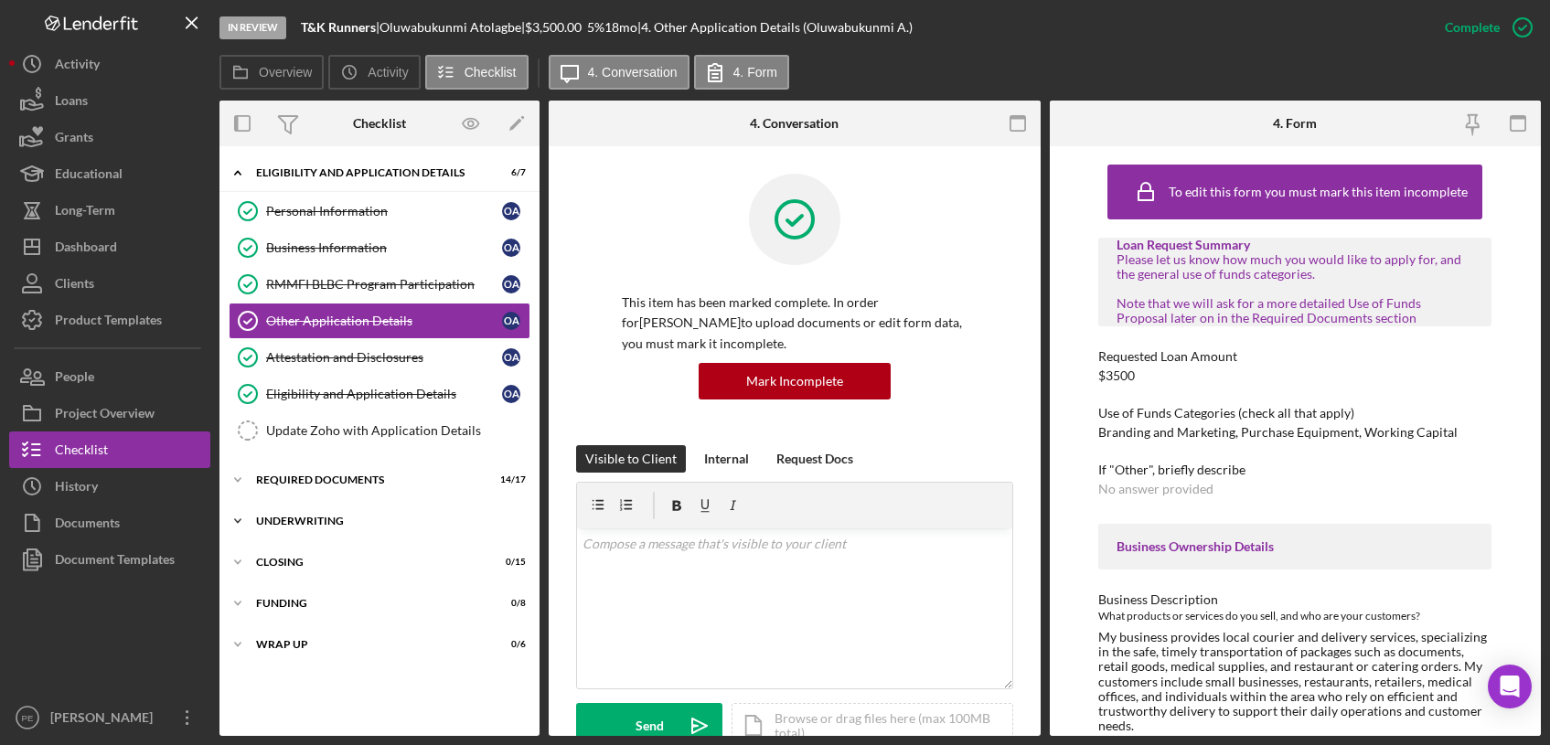
click at [283, 525] on div "Underwriting" at bounding box center [386, 521] width 261 height 11
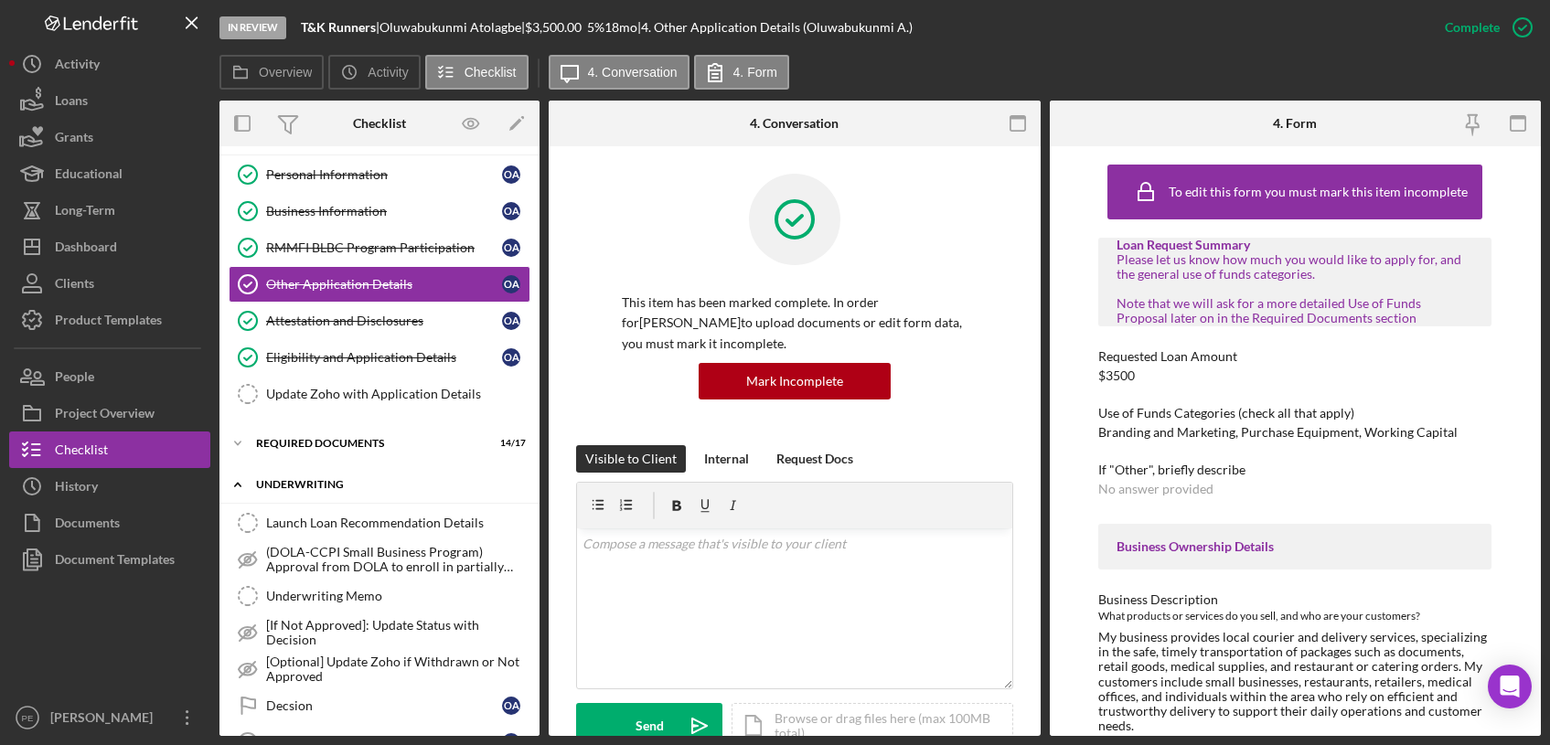
scroll to position [45, 0]
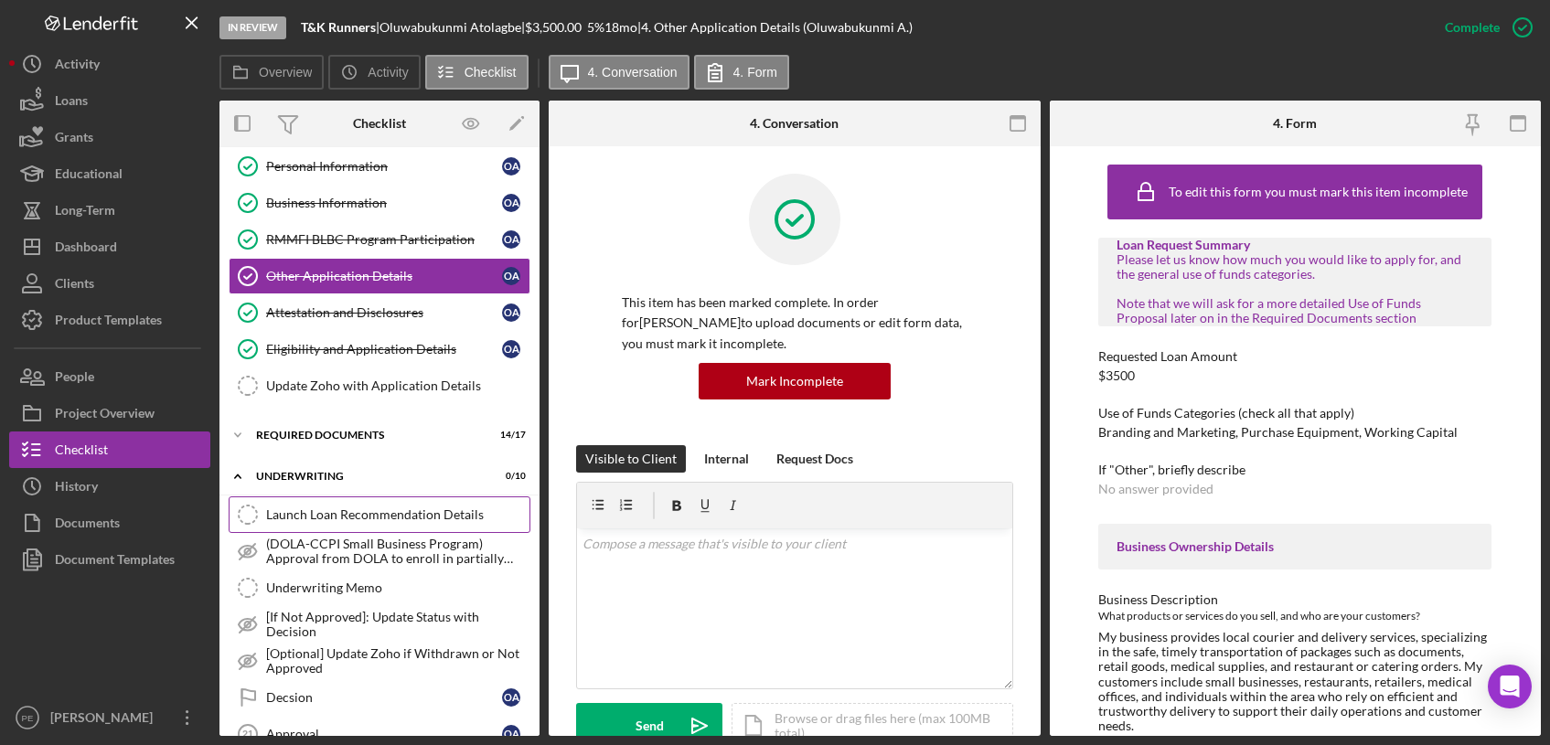
click at [285, 519] on div "Launch Loan Recommendation Details" at bounding box center [397, 515] width 263 height 15
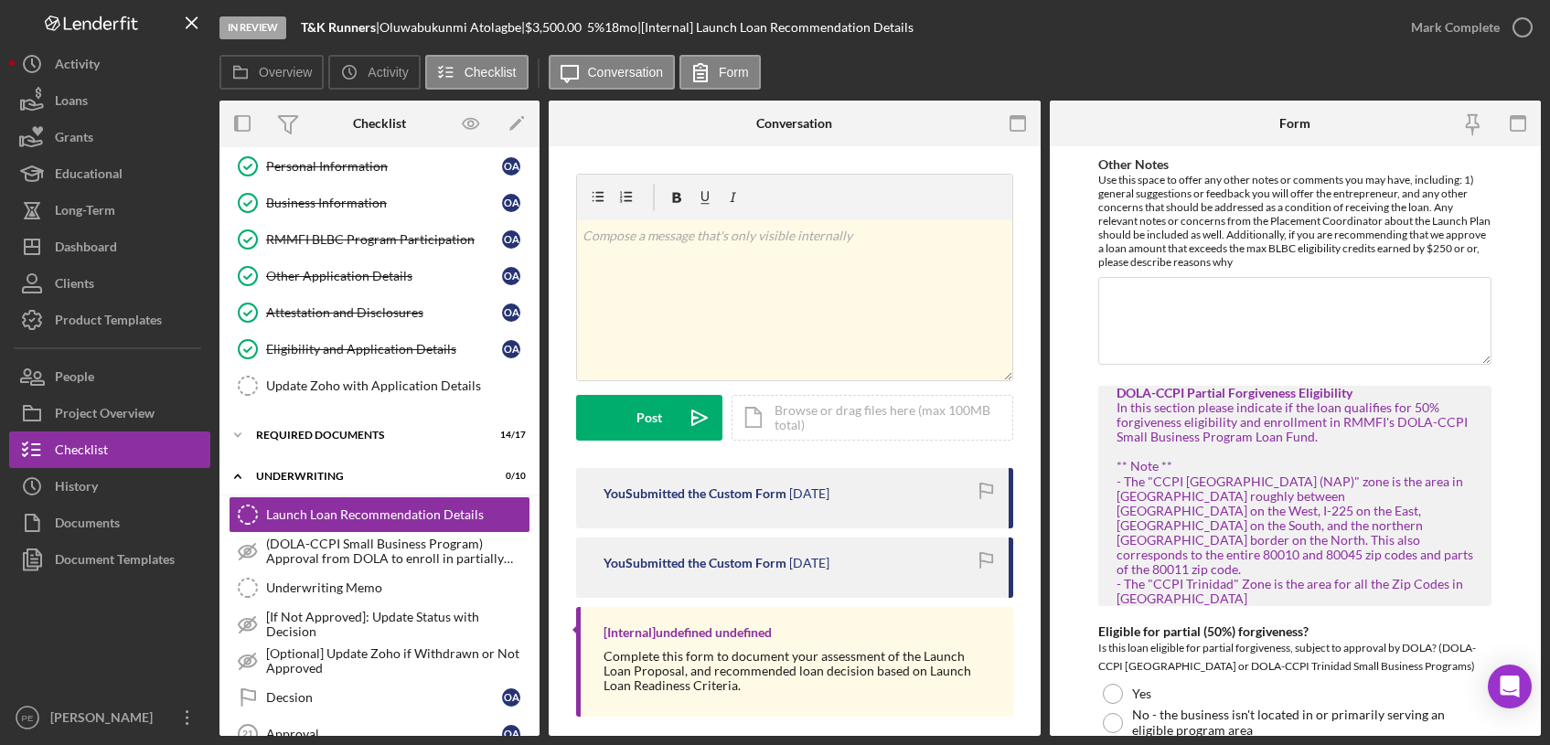
scroll to position [2815, 0]
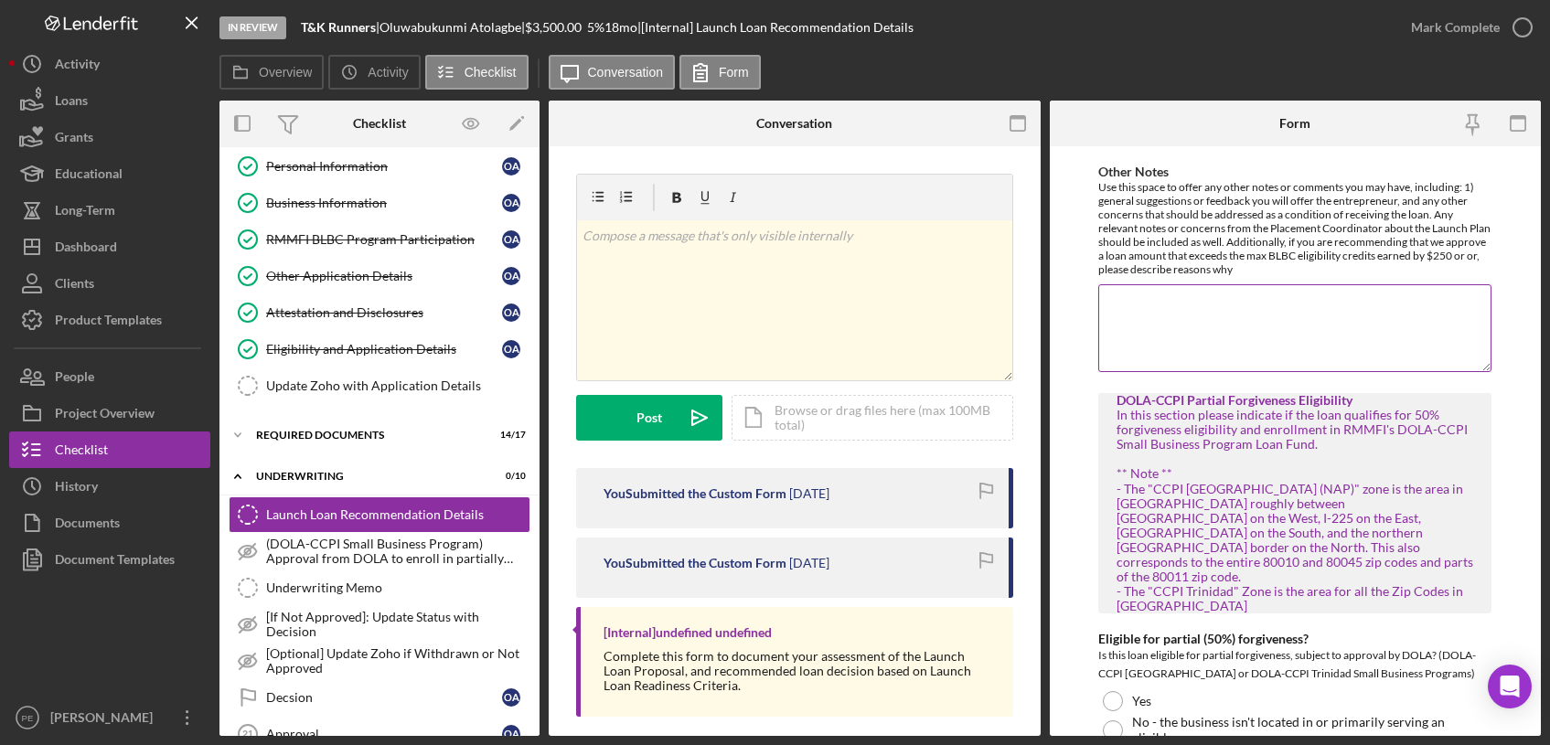
click at [1163, 305] on textarea "Other Notes" at bounding box center [1294, 328] width 393 height 88
type textarea "C"
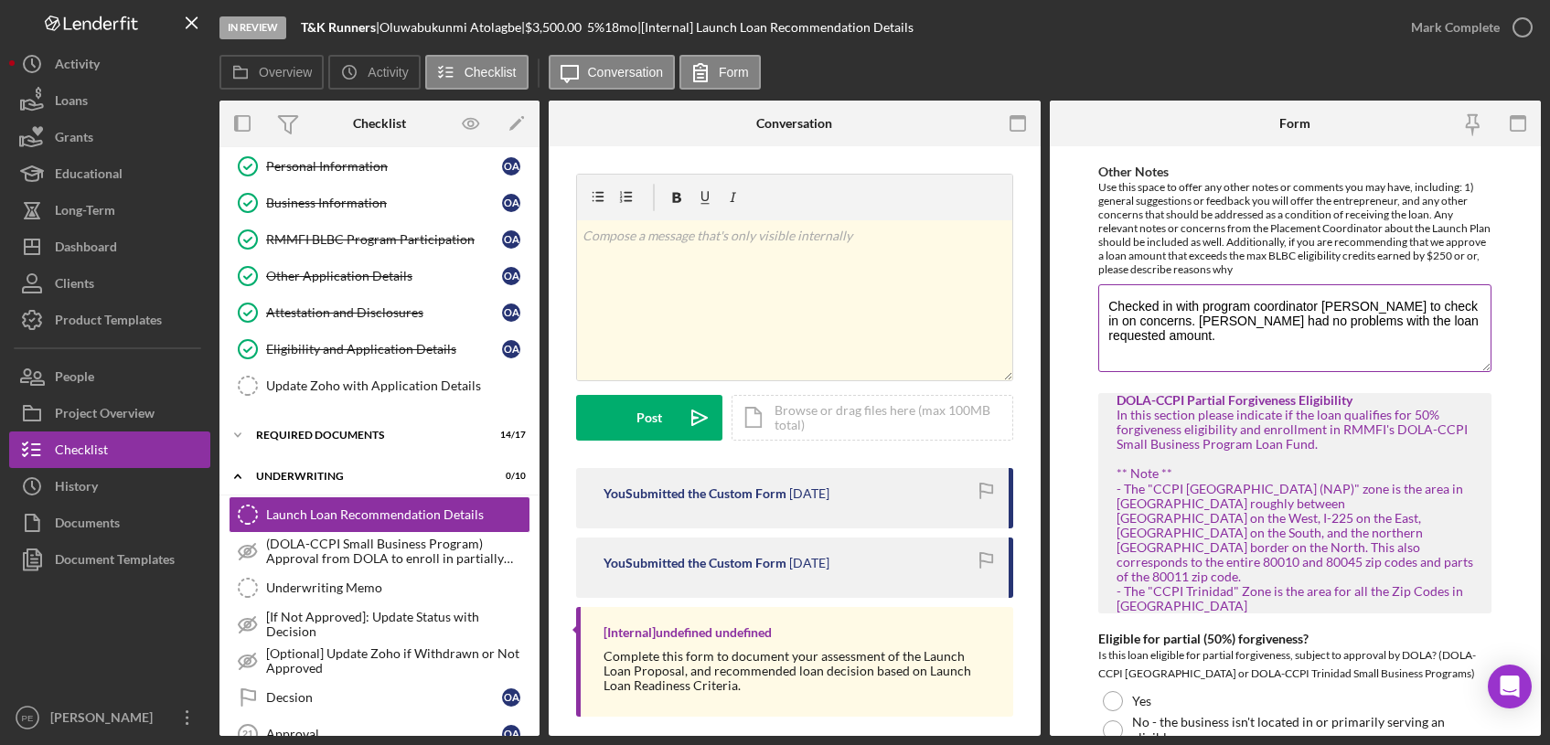
drag, startPoint x: 1158, startPoint y: 333, endPoint x: 1107, endPoint y: 285, distance: 69.2
click at [1107, 285] on textarea "Checked in with program coordinator [PERSON_NAME] to check in on concerns. [PER…" at bounding box center [1294, 328] width 393 height 88
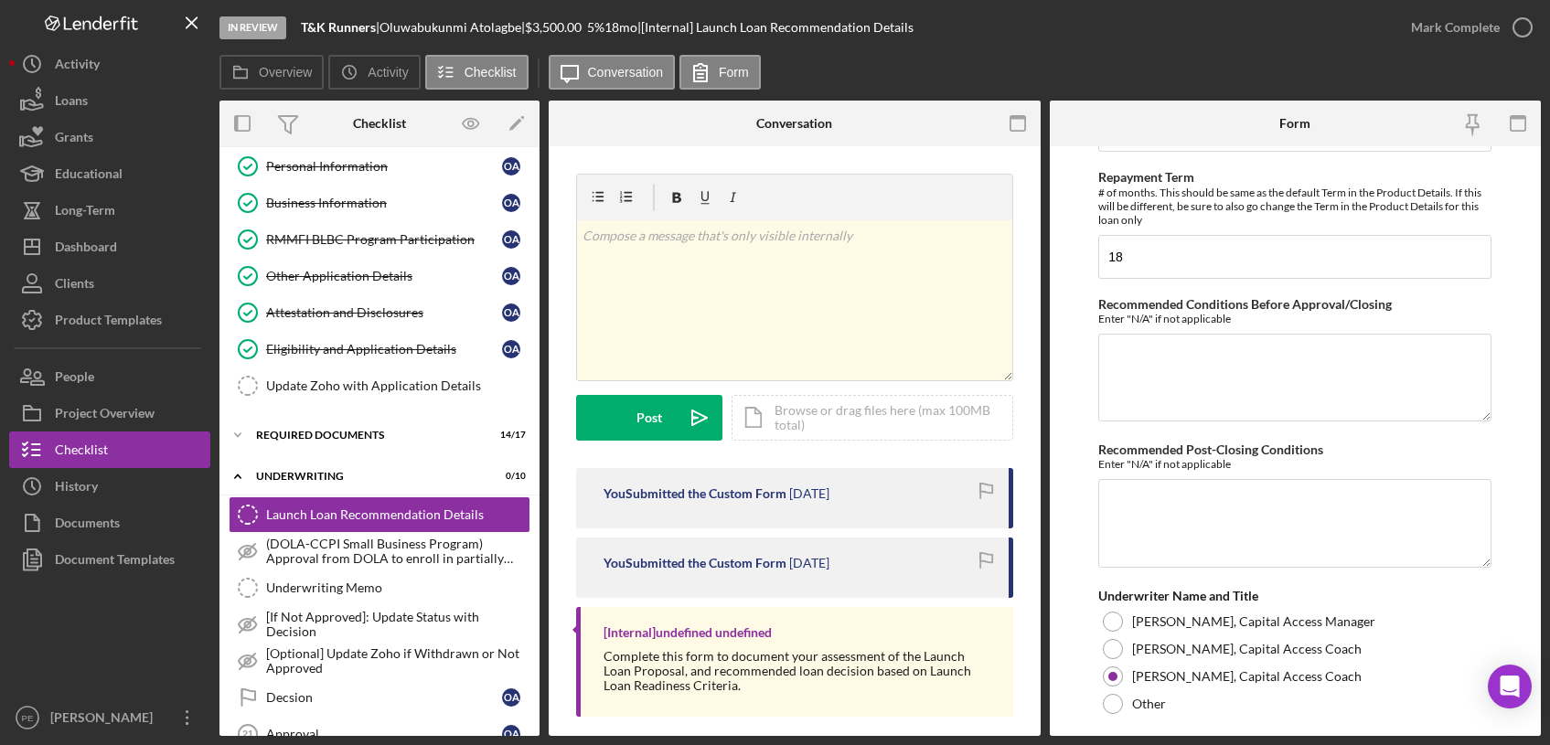
scroll to position [4609, 0]
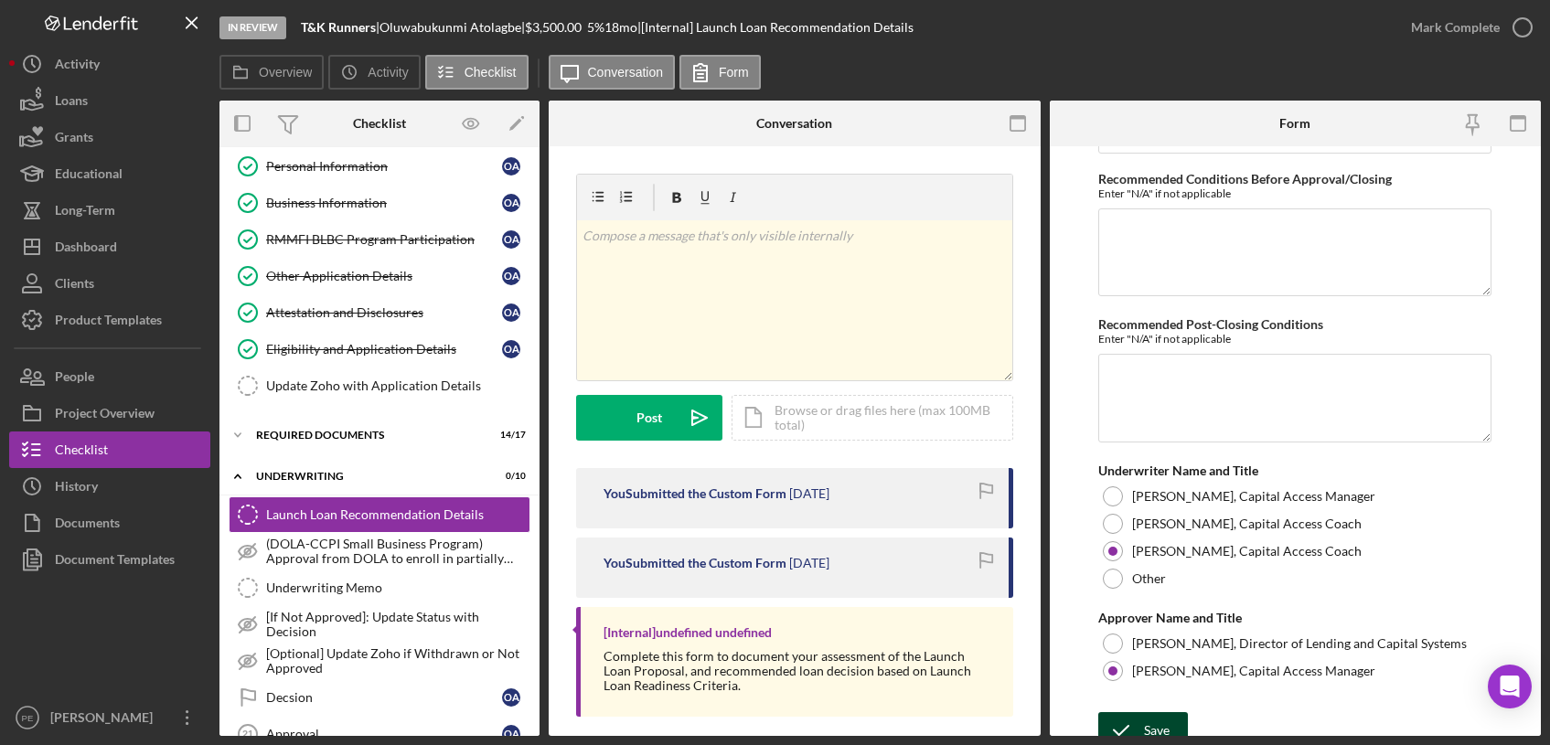
type textarea "Checked in with program coordinator [PERSON_NAME] to discuss concerns. [PERSON_…"
click at [1138, 713] on icon "submit" at bounding box center [1121, 731] width 46 height 46
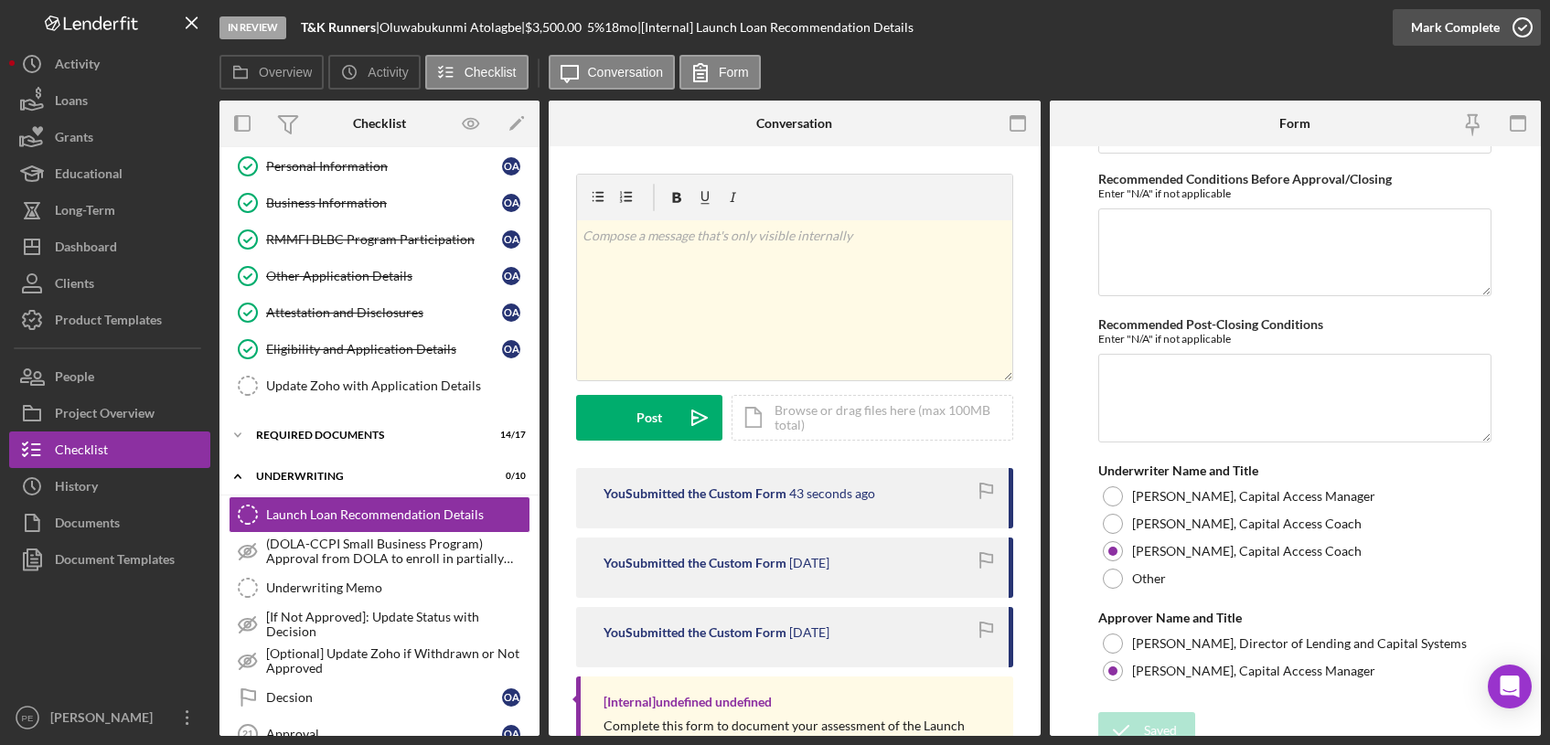
click at [1448, 22] on div "Mark Complete" at bounding box center [1455, 27] width 89 height 37
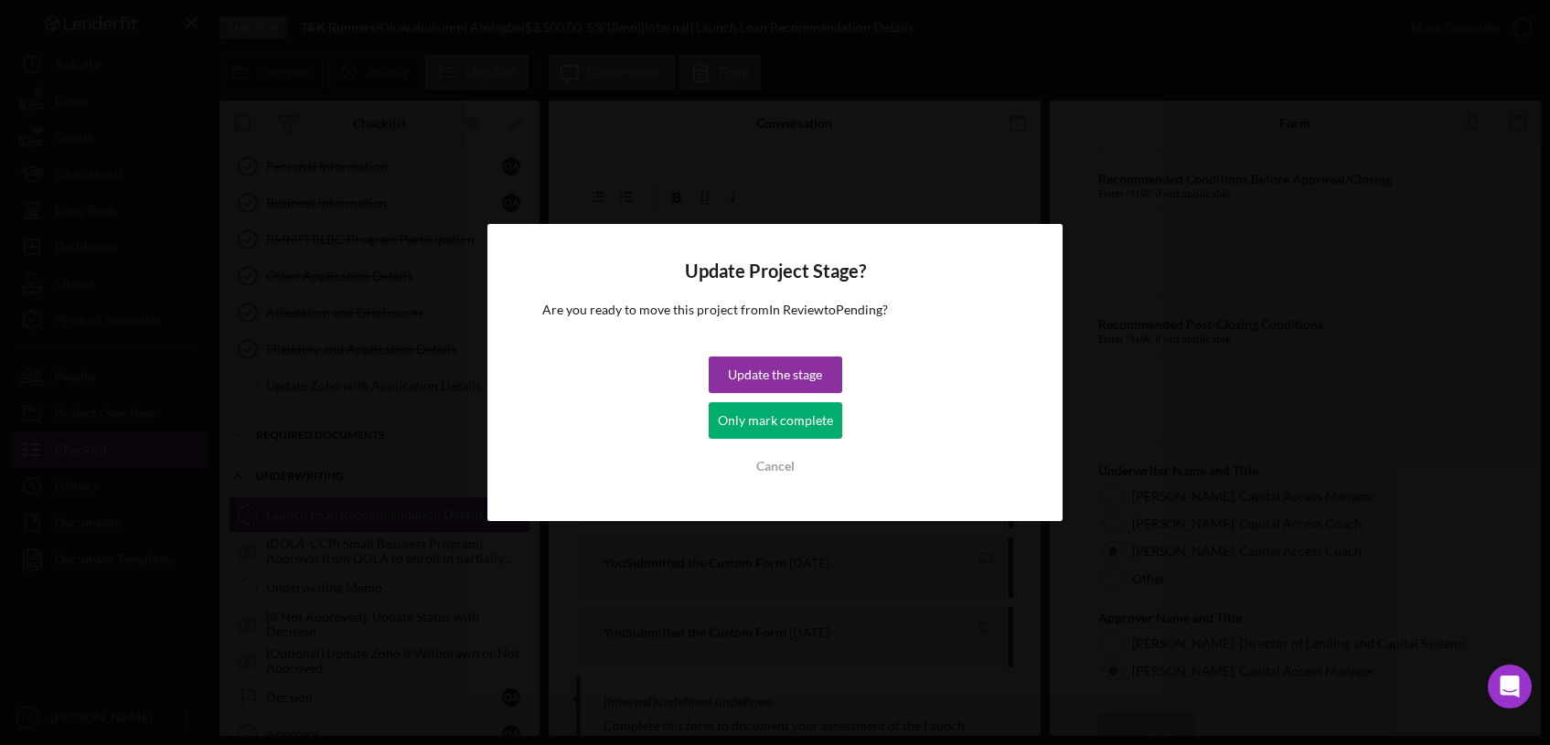
click at [762, 354] on div "Update Project Stage? Are you ready to move this project from In Review to Pend…" at bounding box center [774, 372] width 575 height 297
click at [754, 368] on div "Update the stage" at bounding box center [775, 375] width 94 height 37
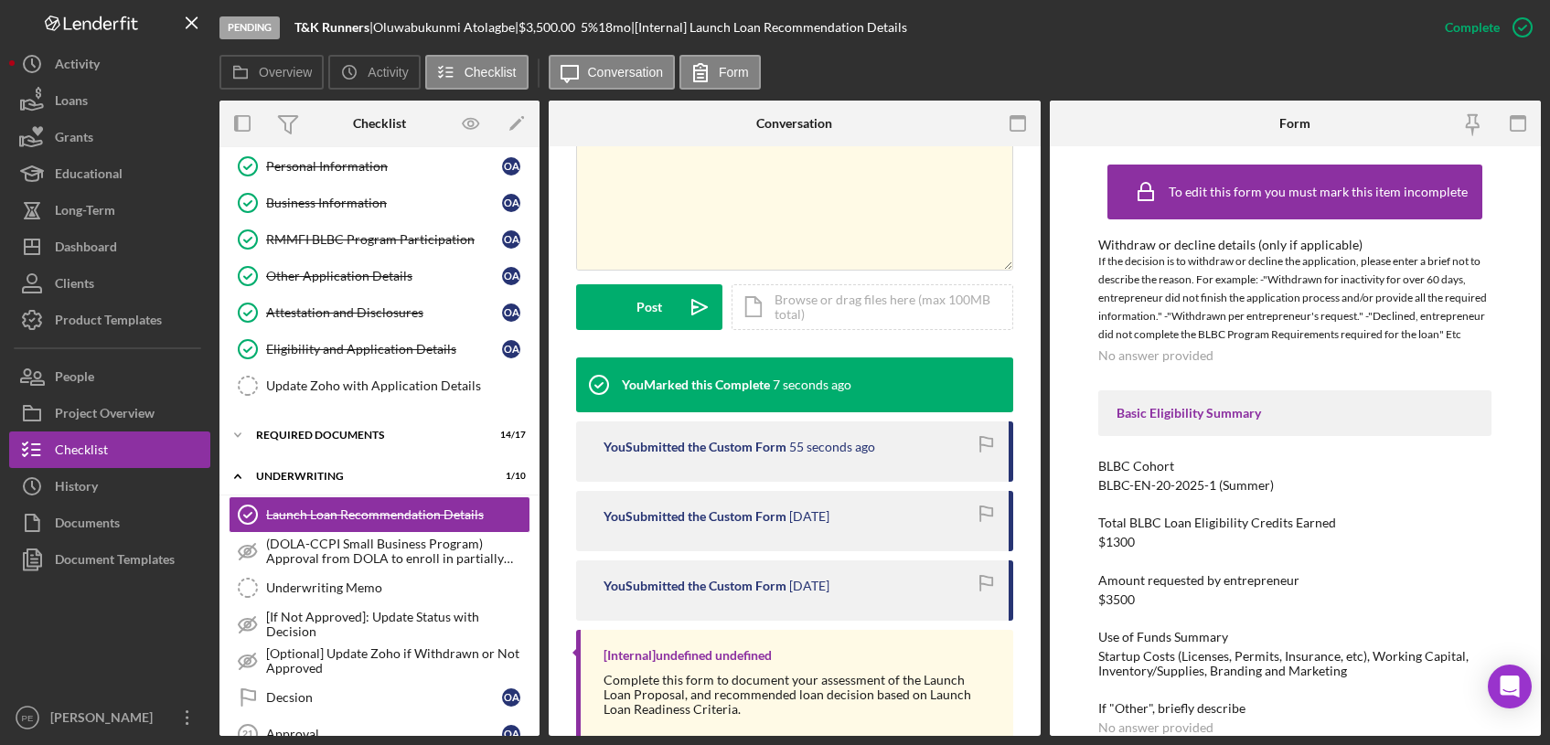
scroll to position [422, 0]
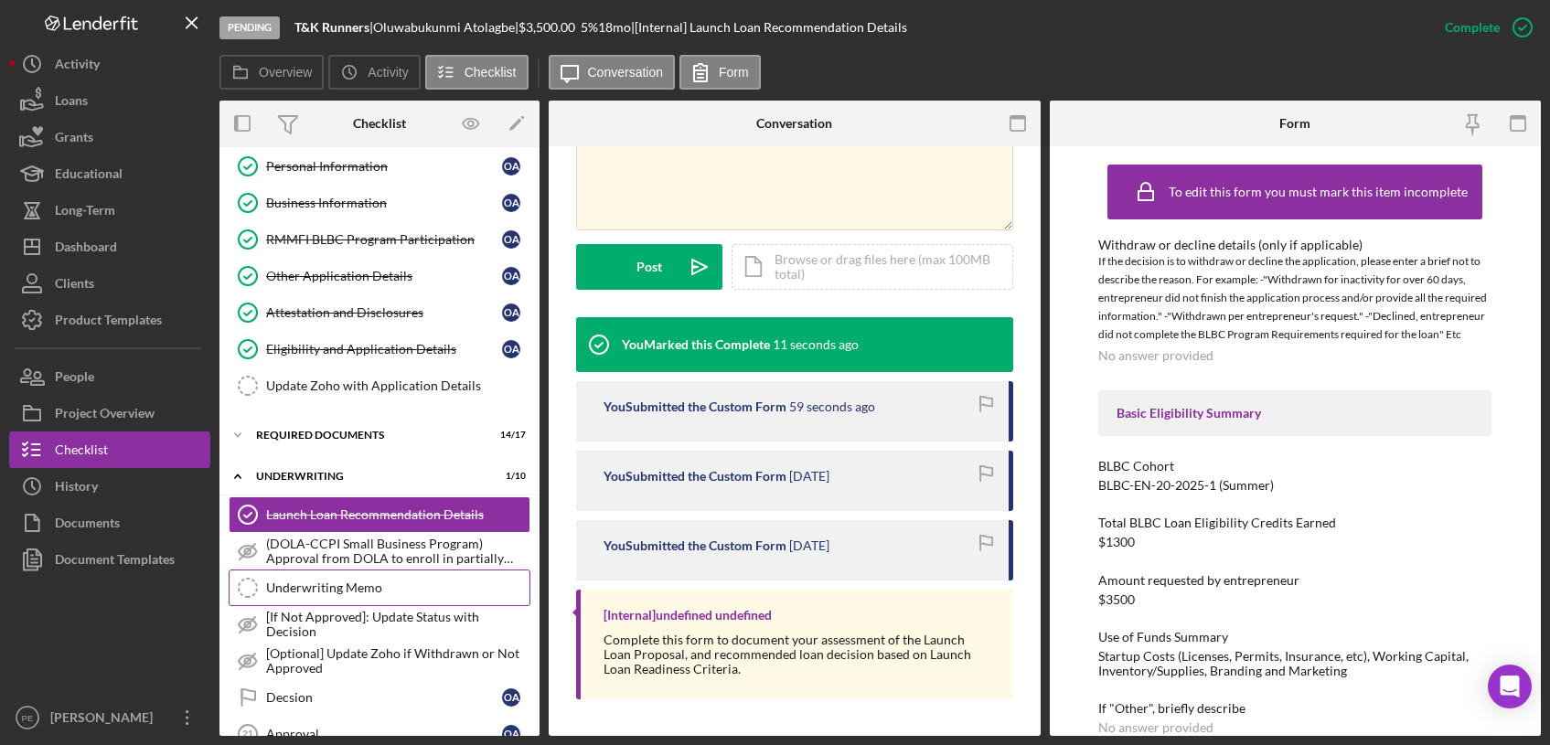
click at [364, 579] on link "Underwriting Memo Underwriting Memo" at bounding box center [380, 588] width 302 height 37
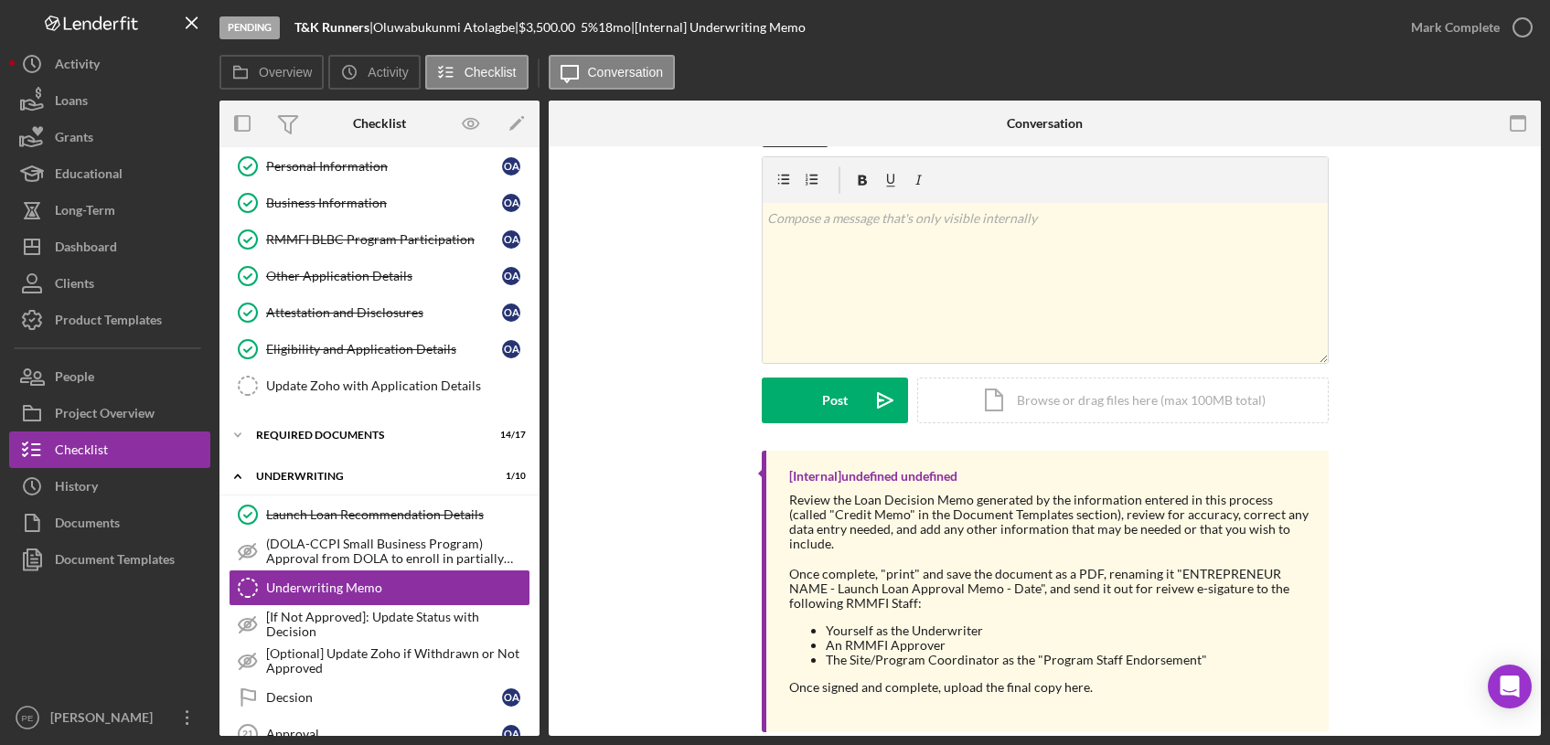
scroll to position [72, 0]
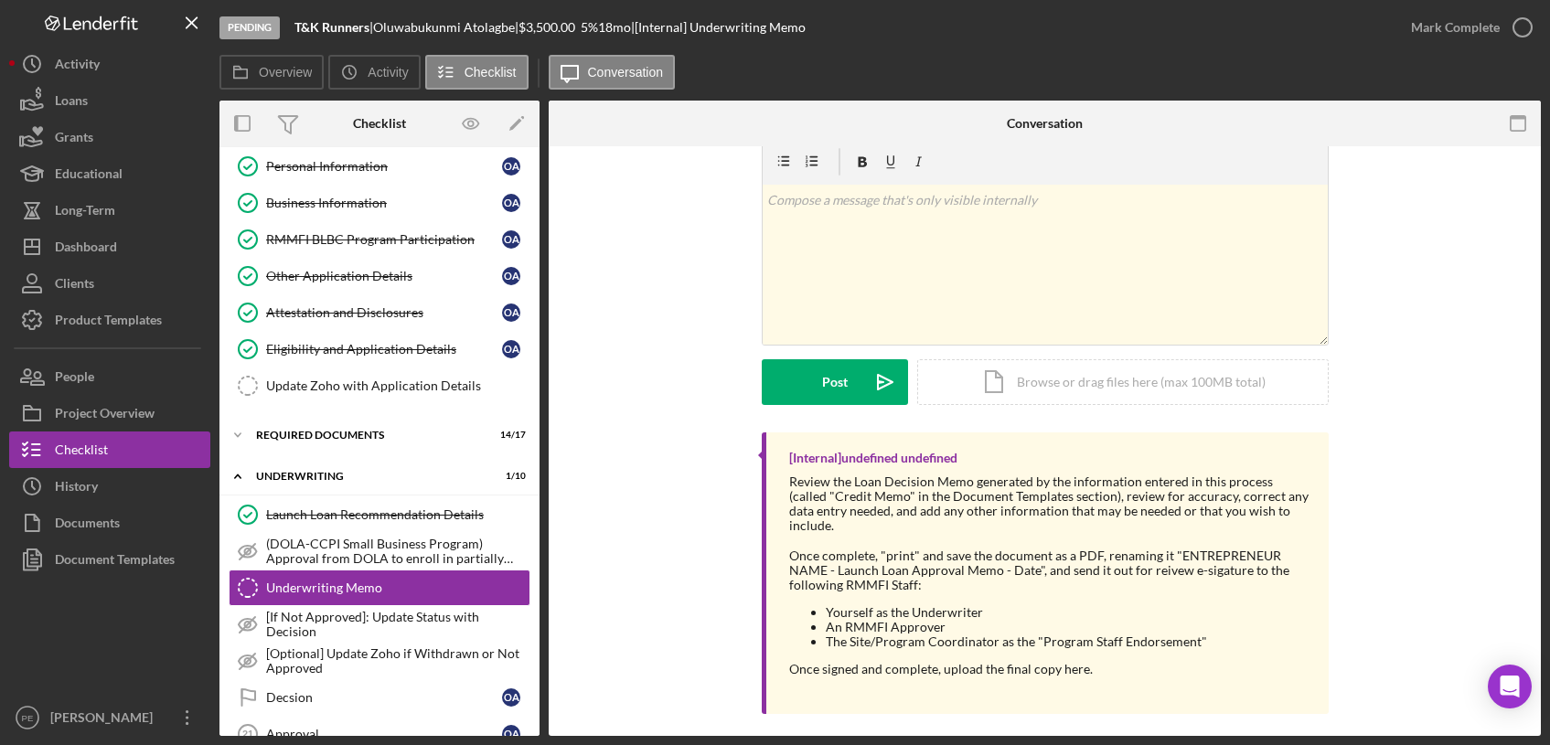
click at [371, 27] on div "T&K Runners |" at bounding box center [333, 27] width 79 height 15
drag, startPoint x: 371, startPoint y: 27, endPoint x: 286, endPoint y: 28, distance: 85.0
click at [286, 28] on div "Pending T&K Runners | [PERSON_NAME] | $3,500.00 5 % 18 mo | [Internal] Underwri…" at bounding box center [805, 27] width 1173 height 55
copy div "T&K Runners"
